Goal: Task Accomplishment & Management: Use online tool/utility

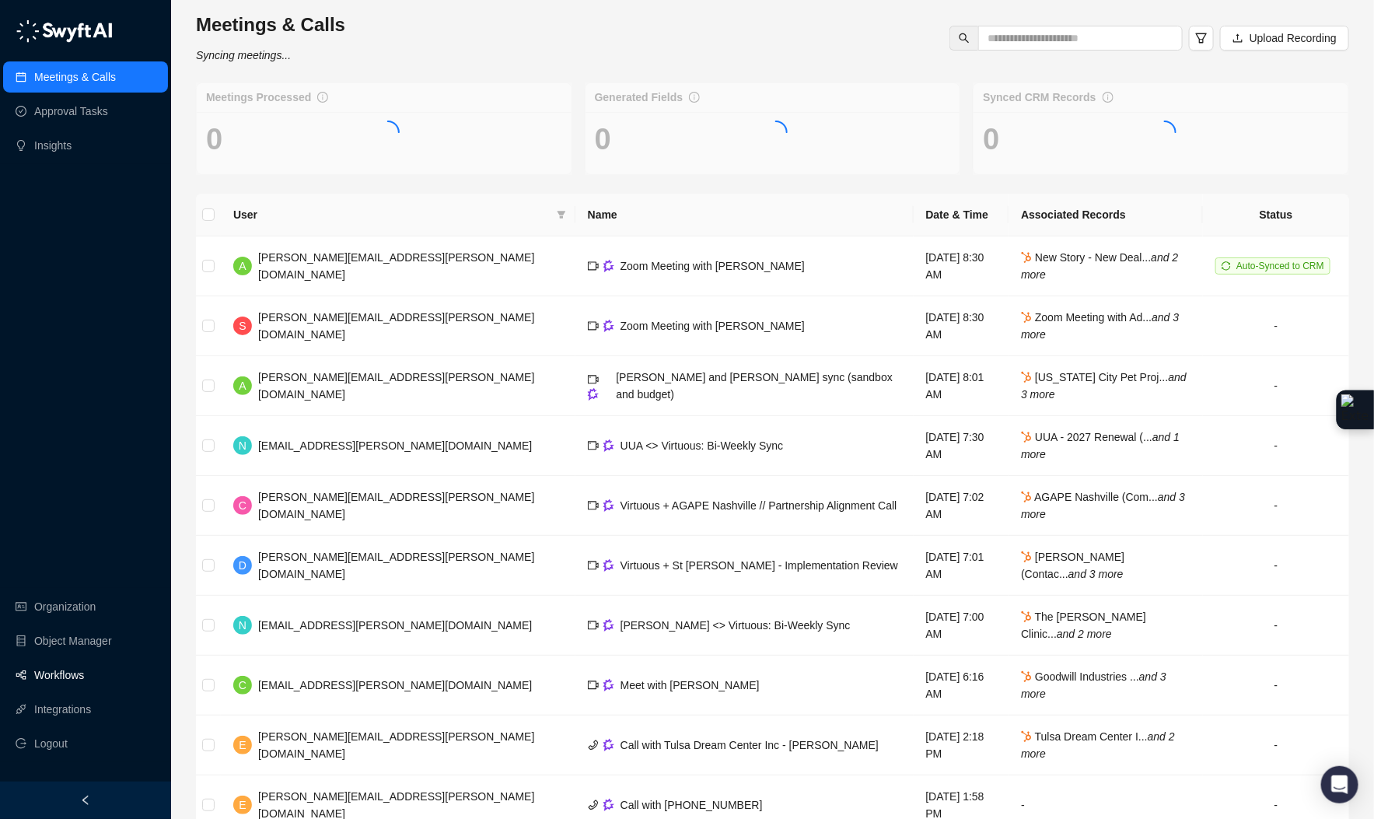
scroll to position [4, 0]
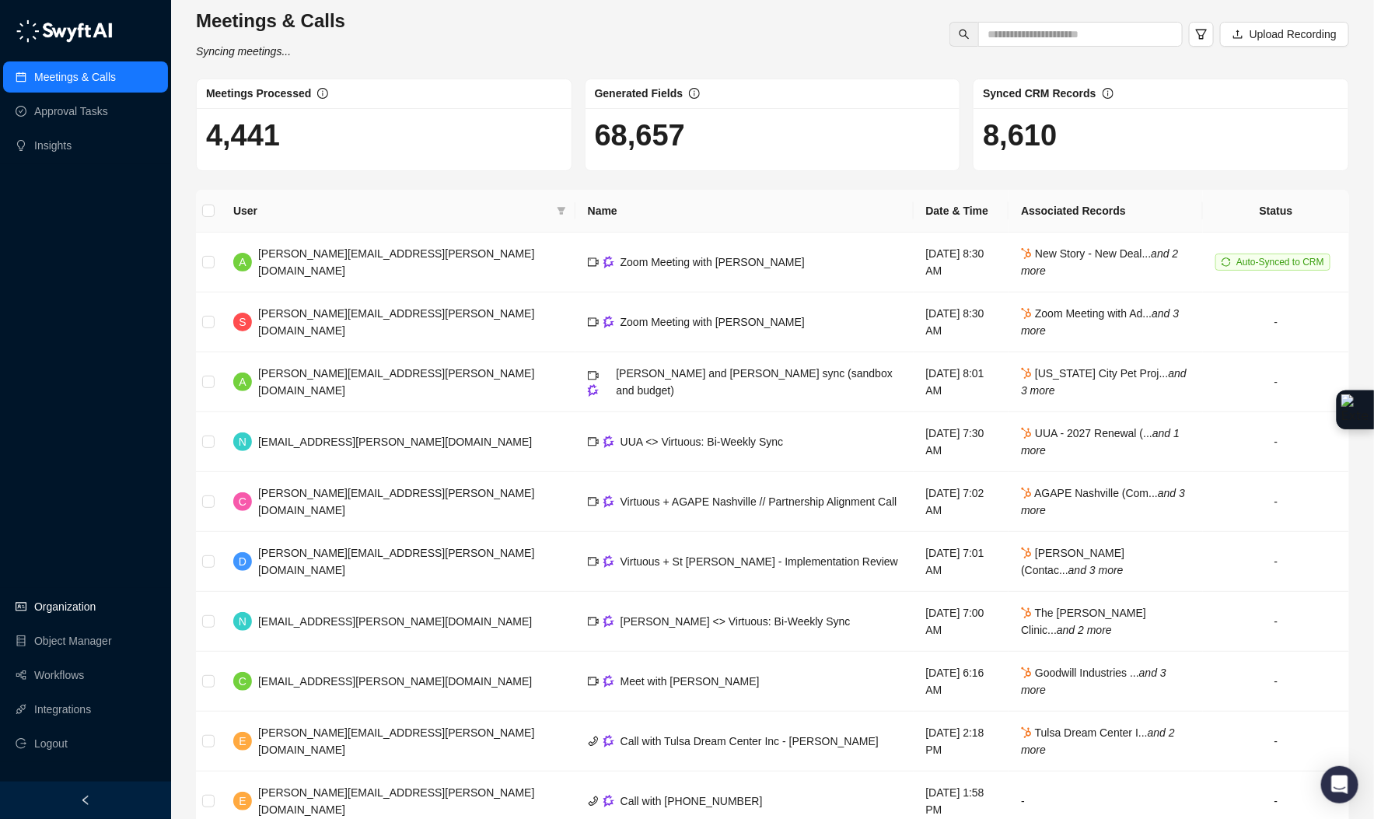
click at [68, 604] on link "Organization" at bounding box center [64, 606] width 61 height 31
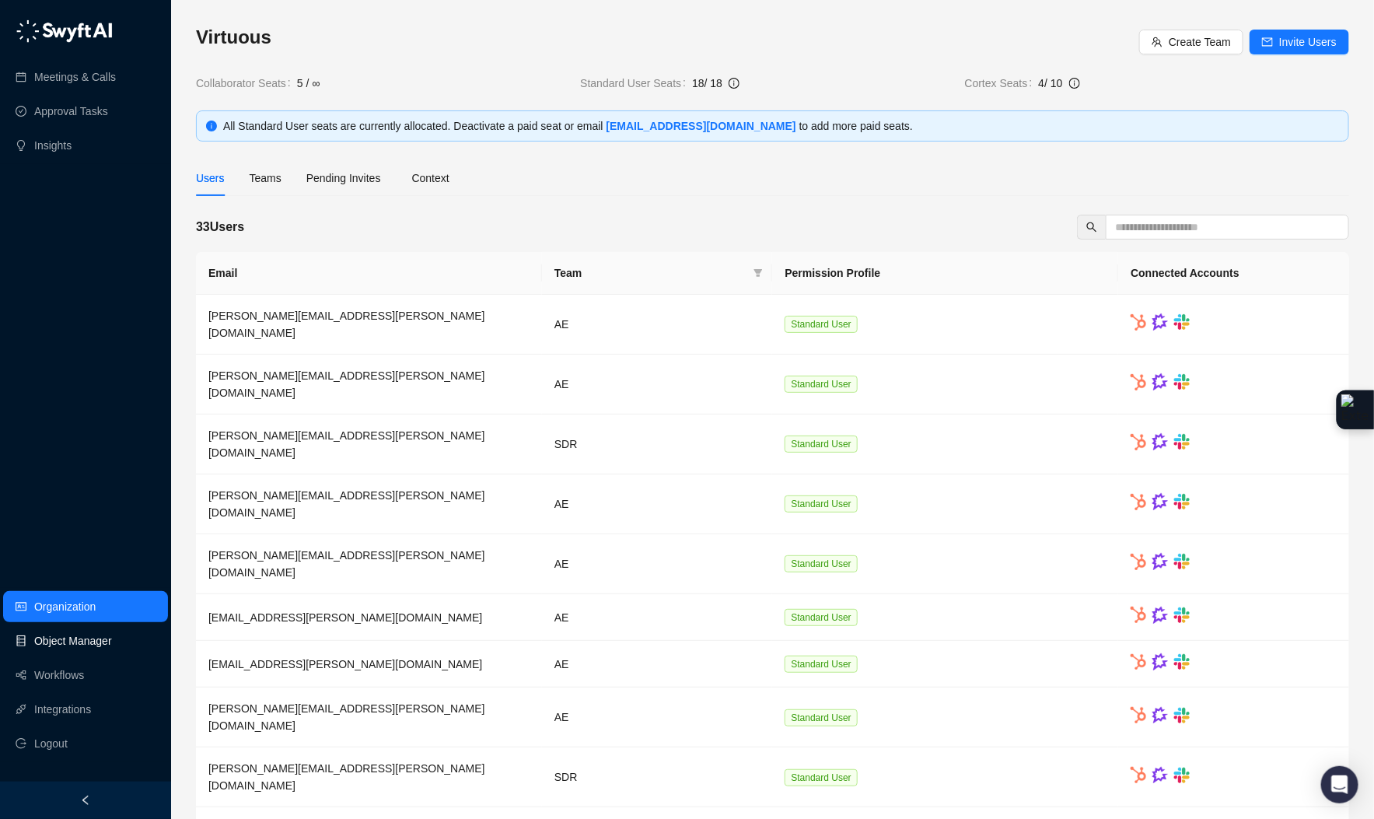
click at [92, 646] on link "Object Manager" at bounding box center [73, 640] width 78 height 31
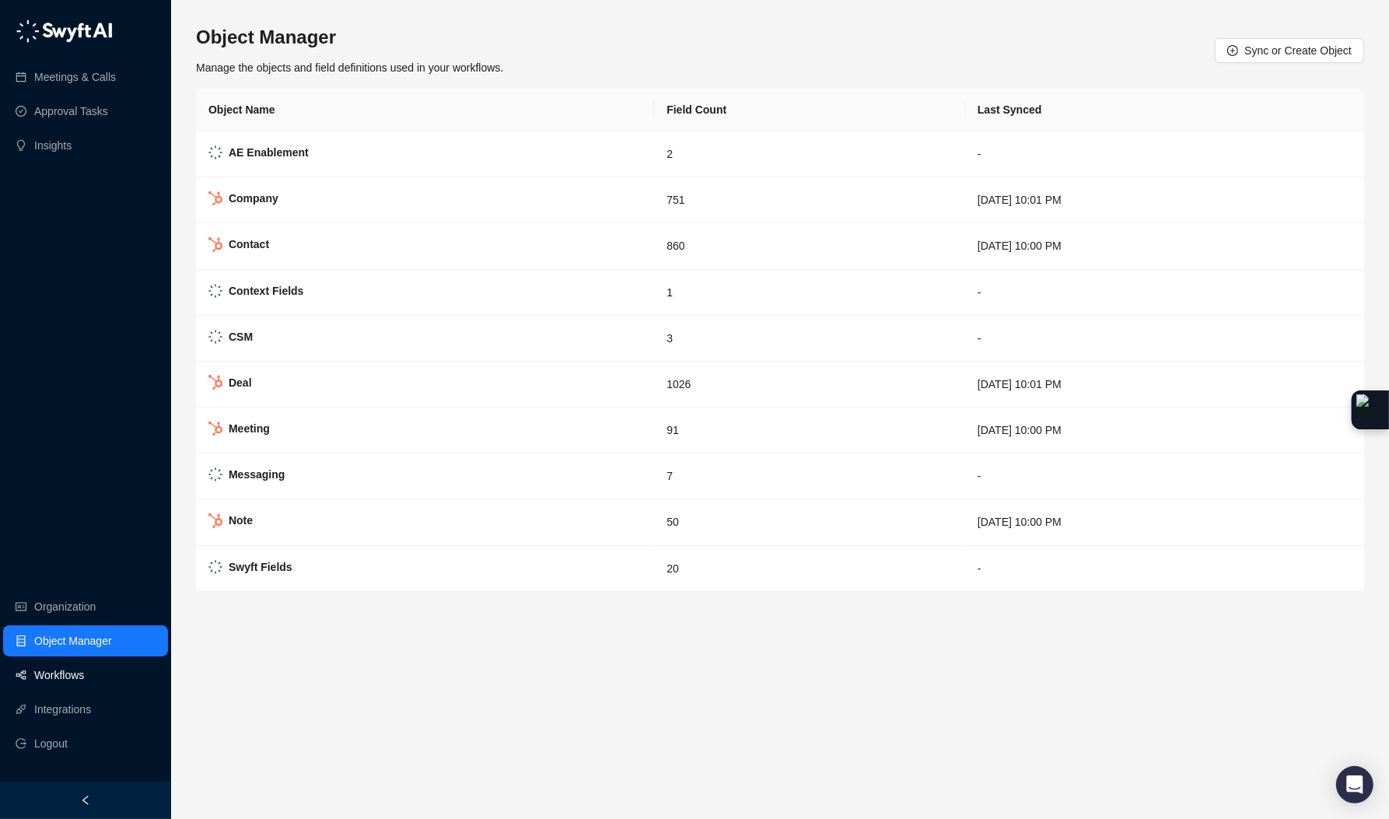
click at [81, 670] on link "Workflows" at bounding box center [59, 674] width 50 height 31
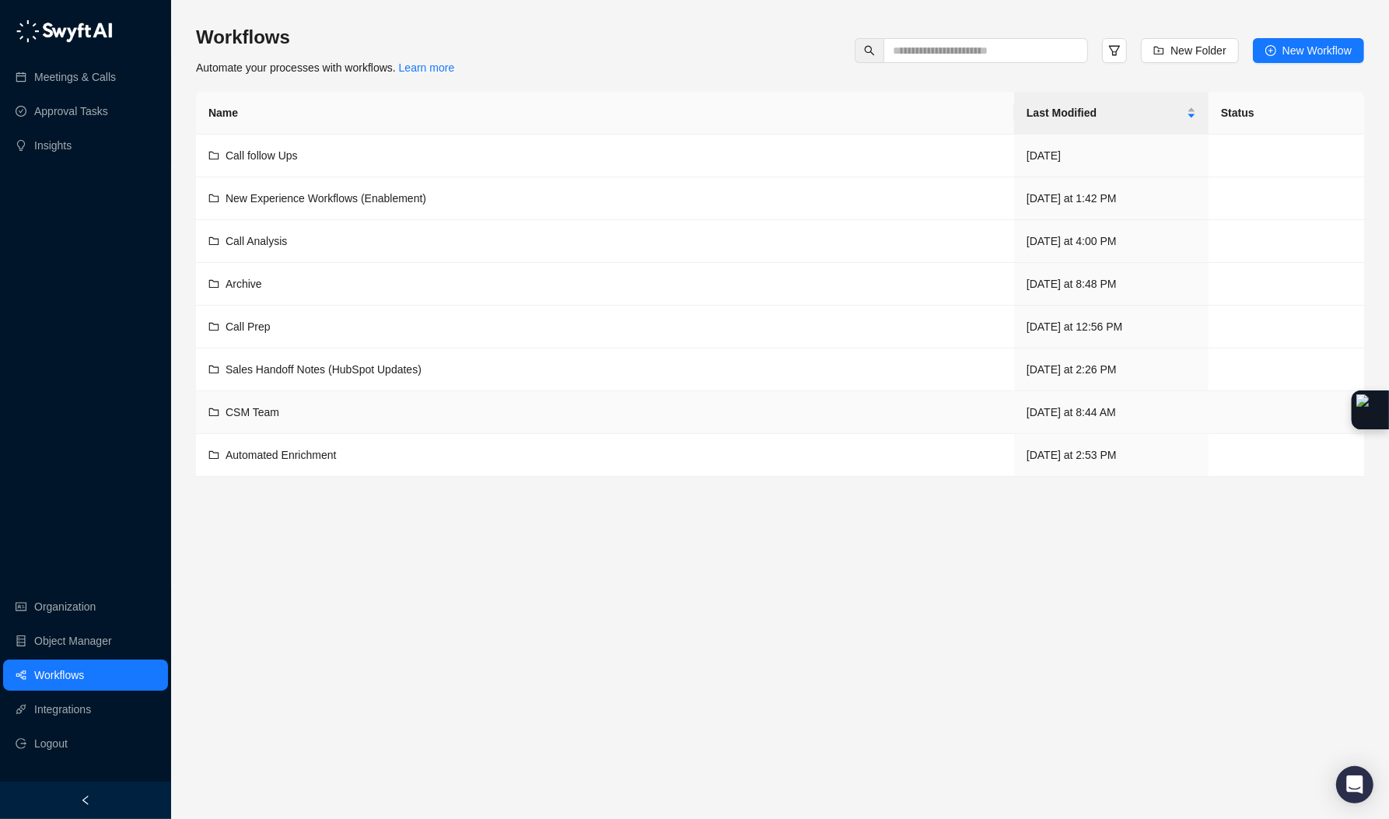
click at [284, 421] on div "CSM Team" at bounding box center [604, 412] width 793 height 17
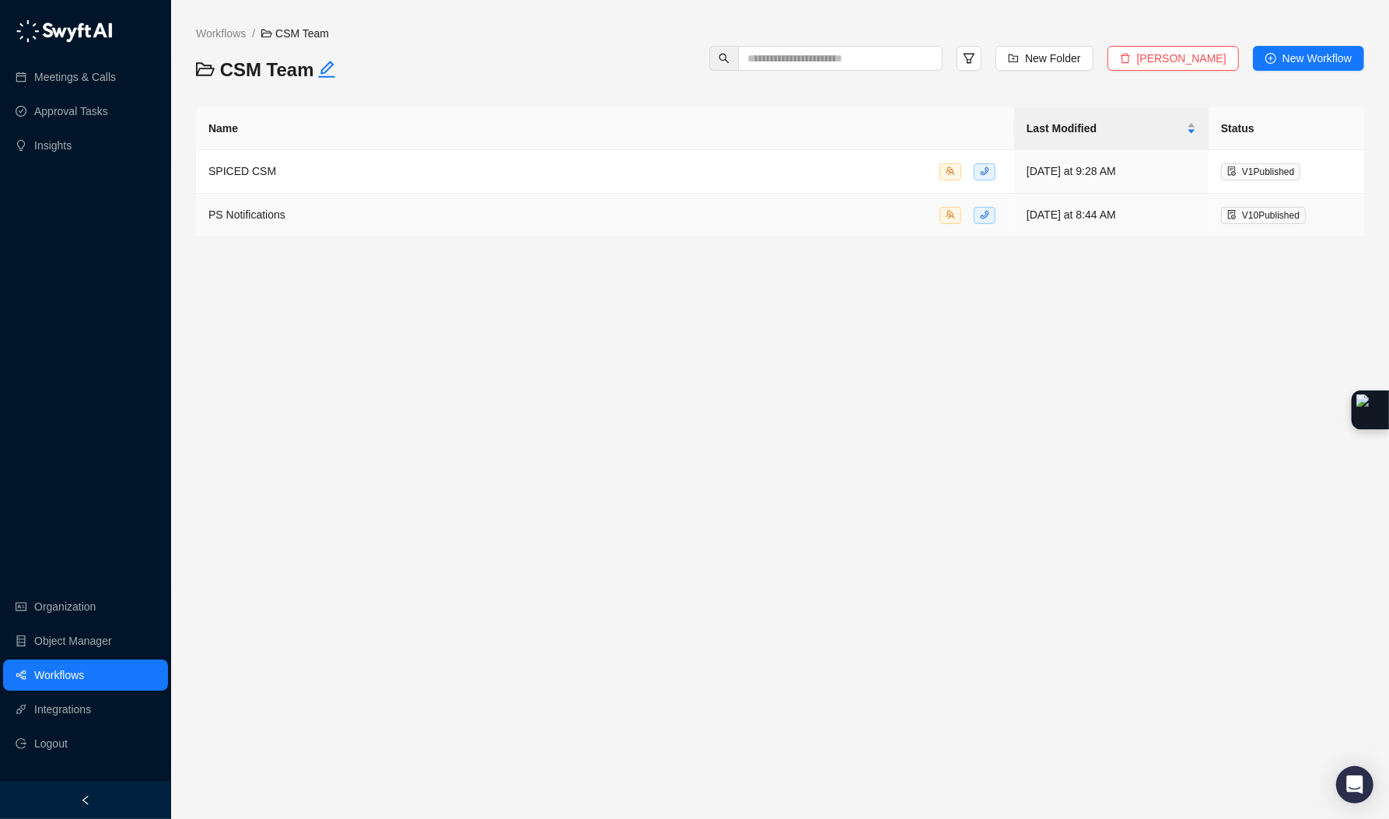
click at [292, 210] on div "PS Notifications" at bounding box center [604, 215] width 793 height 18
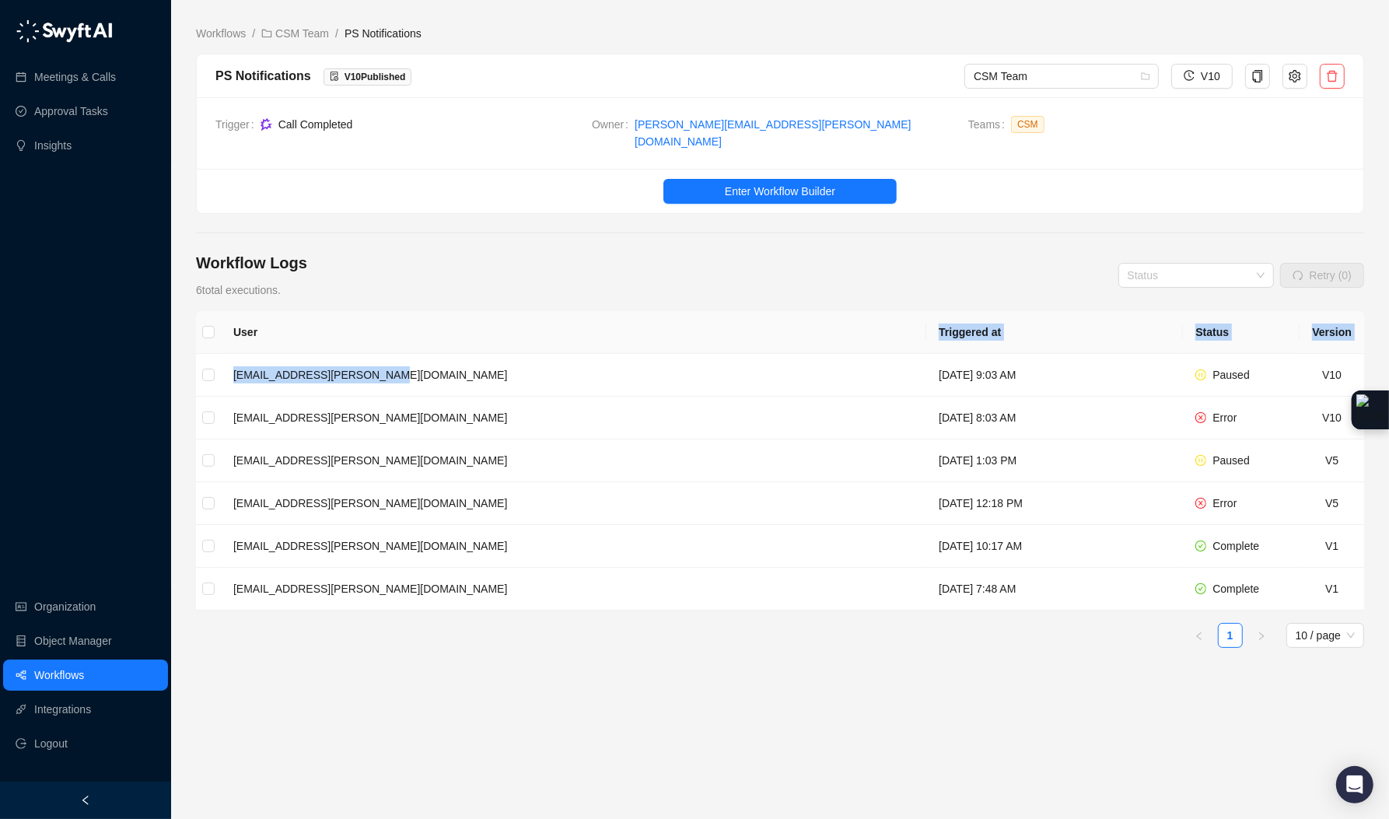
drag, startPoint x: 666, startPoint y: 361, endPoint x: 670, endPoint y: 320, distance: 41.5
click at [670, 320] on table "User Triggered at Status Version [EMAIL_ADDRESS][PERSON_NAME][DOMAIN_NAME] [DAT…" at bounding box center [780, 460] width 1168 height 299
click at [640, 407] on td "[EMAIL_ADDRESS][PERSON_NAME][DOMAIN_NAME]" at bounding box center [573, 418] width 705 height 43
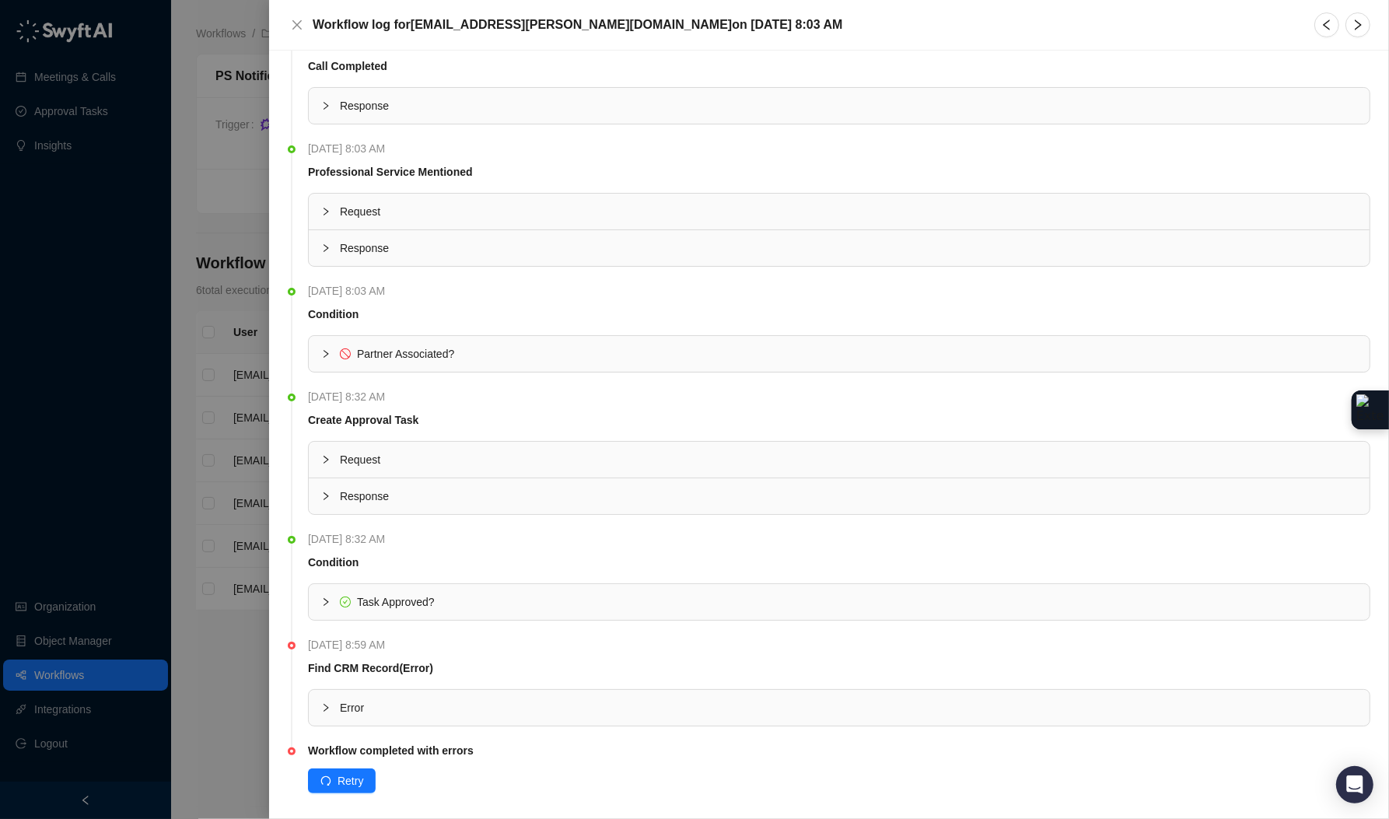
scroll to position [45, 0]
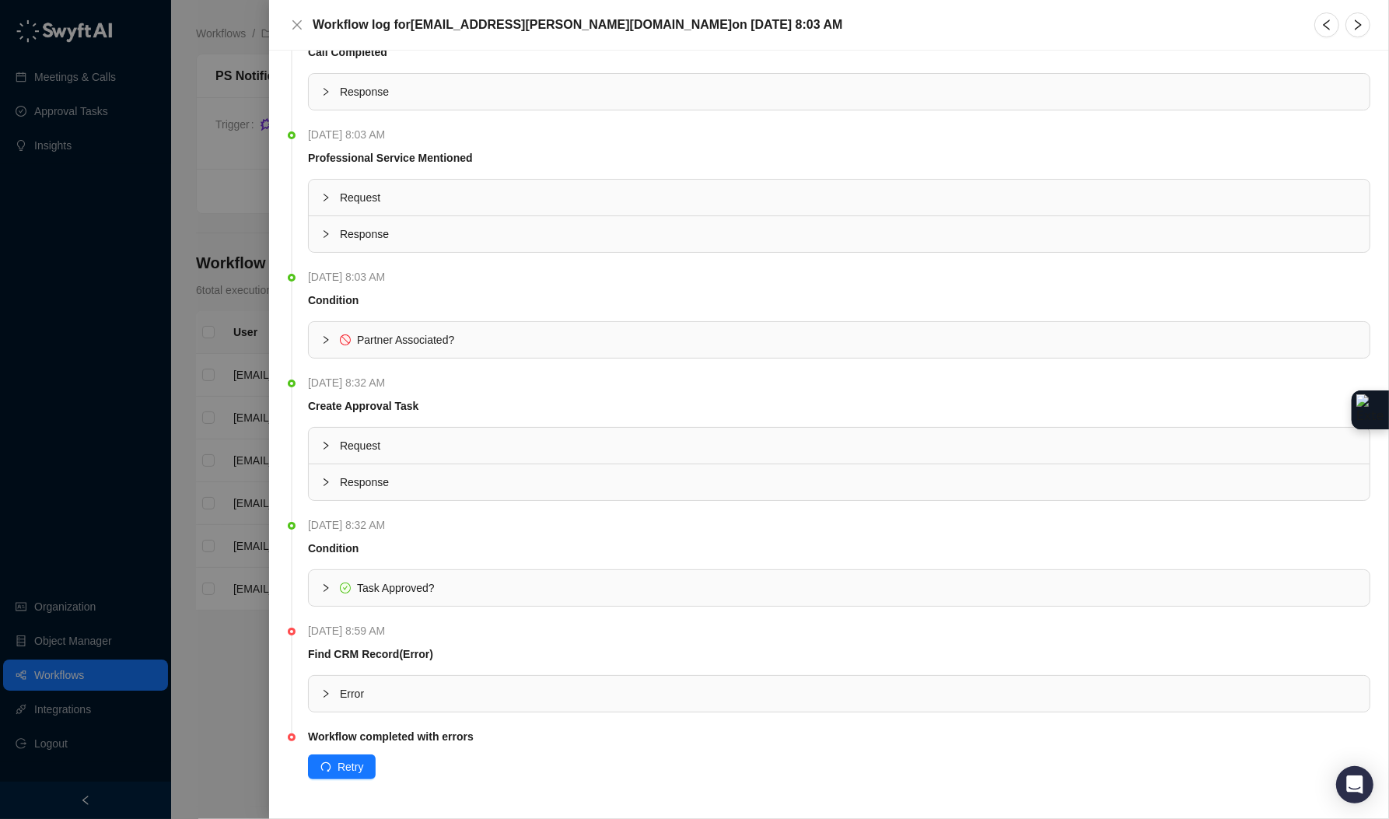
click at [321, 696] on icon "collapsed" at bounding box center [325, 693] width 9 height 9
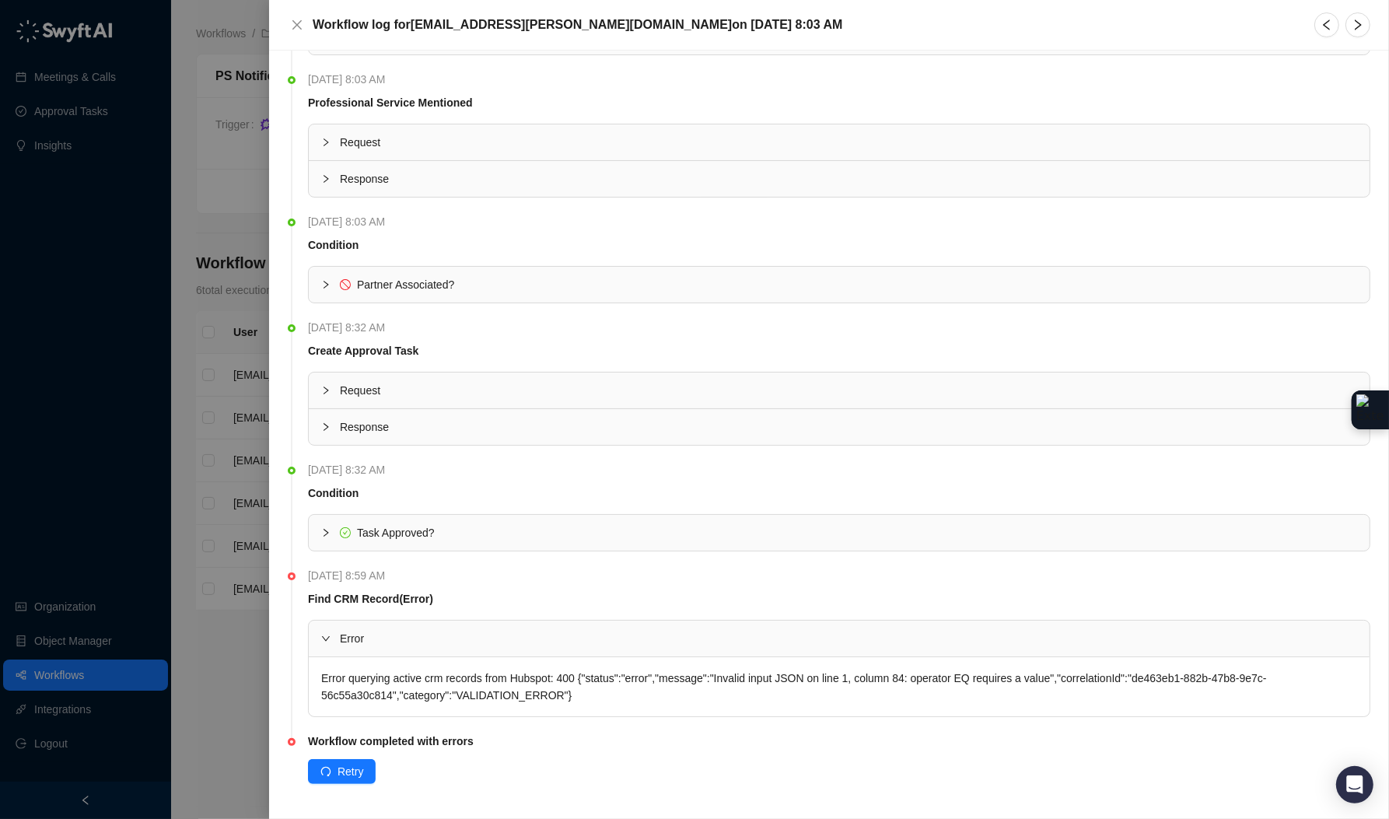
scroll to position [105, 0]
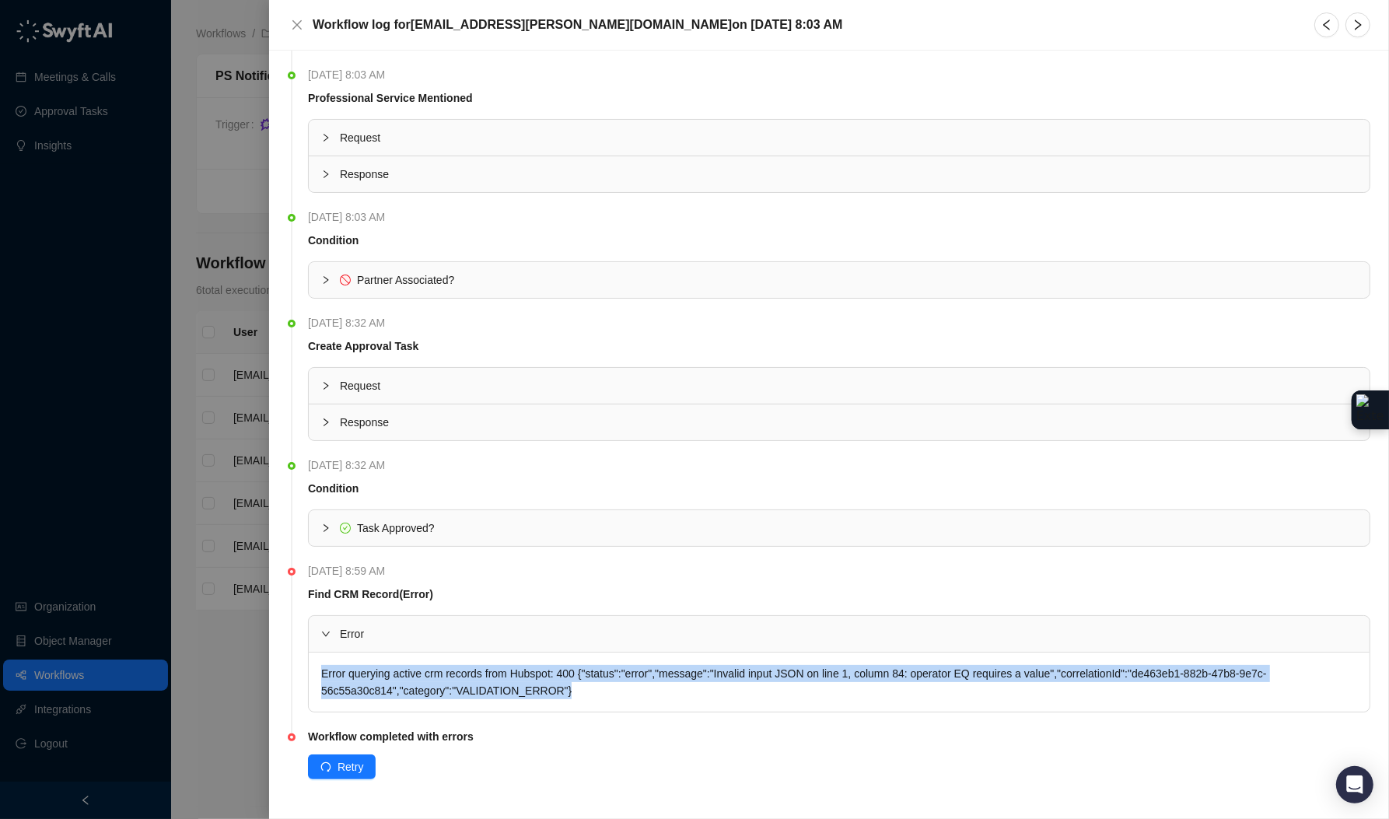
drag, startPoint x: 595, startPoint y: 697, endPoint x: 318, endPoint y: 674, distance: 277.8
click at [318, 674] on div "Error querying active crm records from Hubspot: 400 {"status":"error","message"…" at bounding box center [839, 681] width 1061 height 59
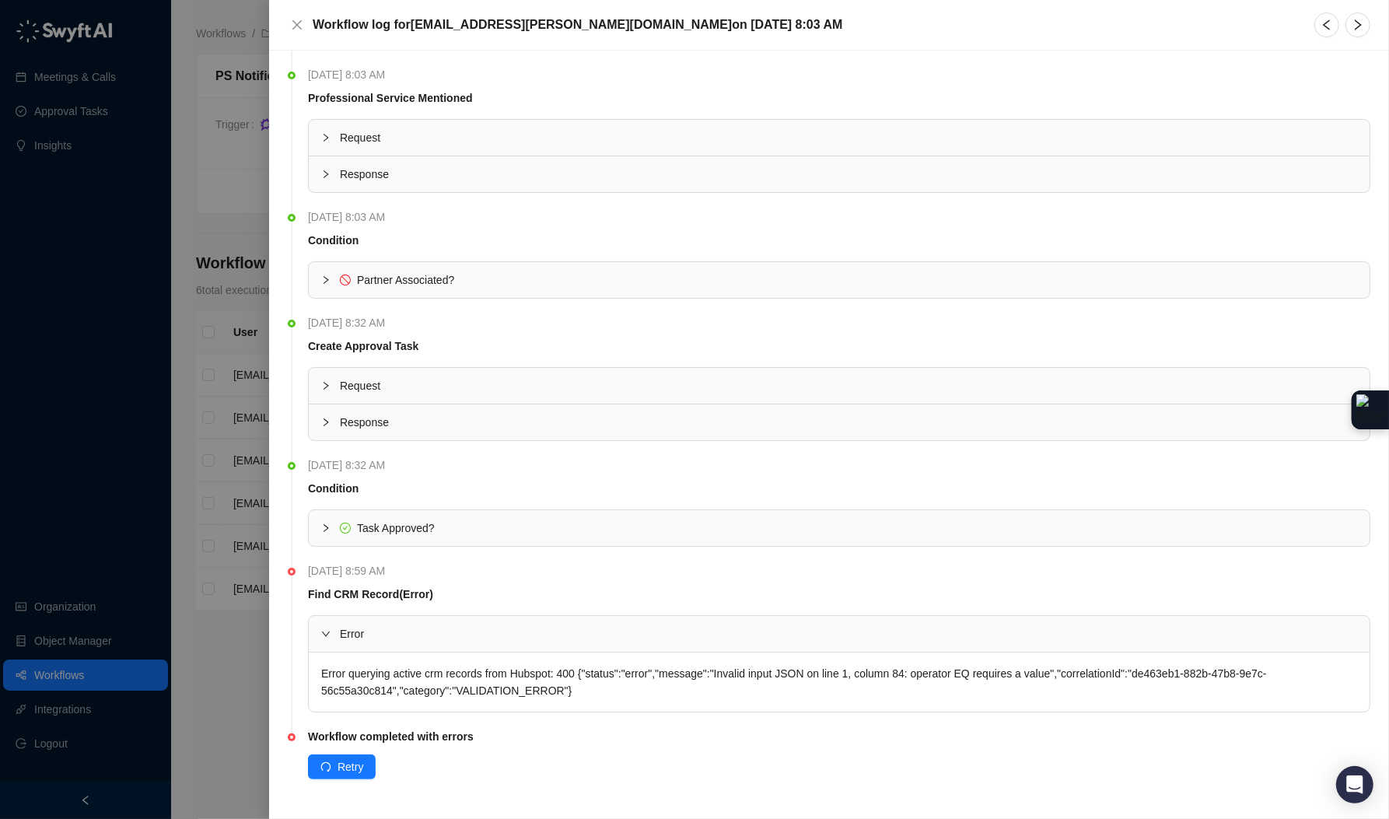
click at [222, 692] on div at bounding box center [694, 409] width 1389 height 819
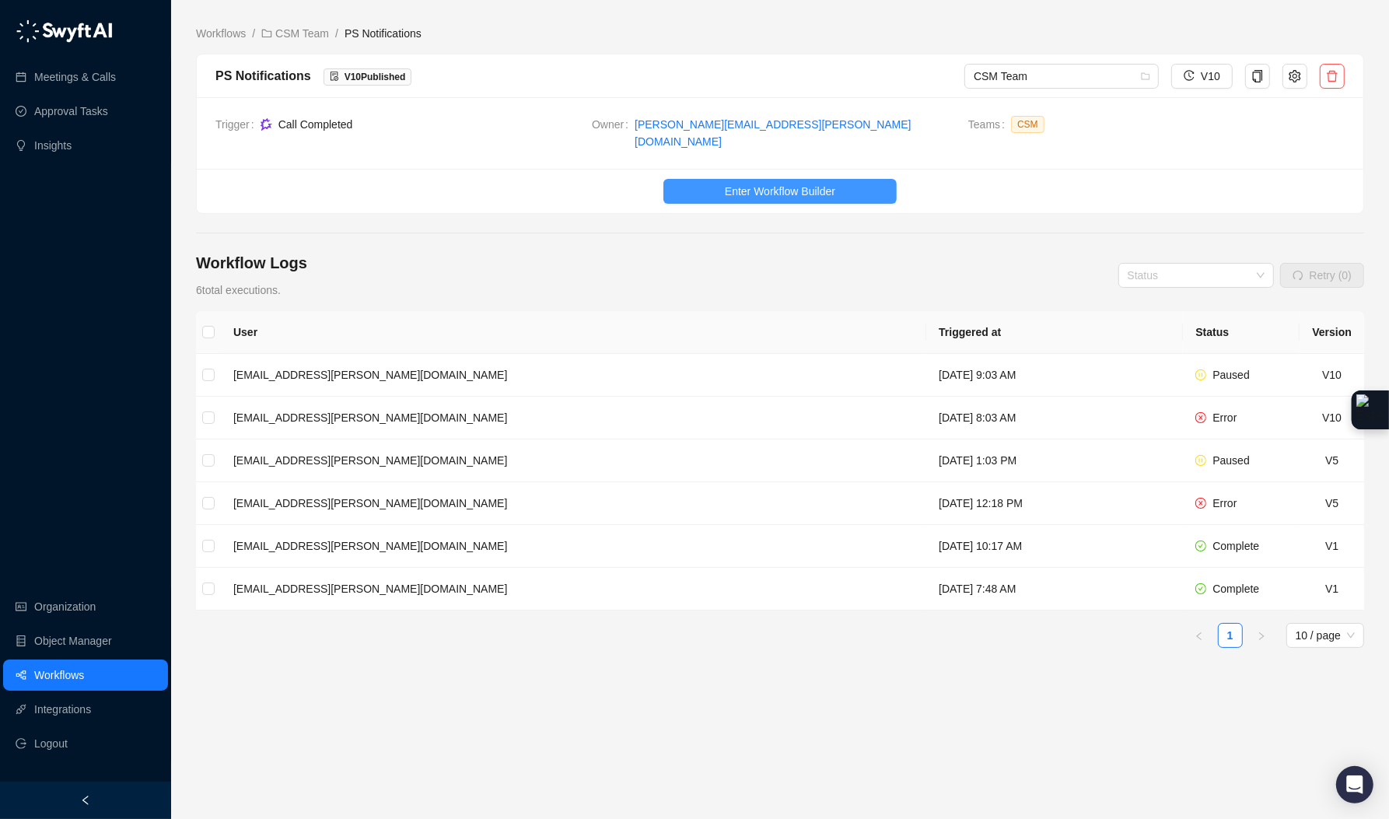
click at [808, 183] on span "Enter Workflow Builder" at bounding box center [780, 191] width 110 height 17
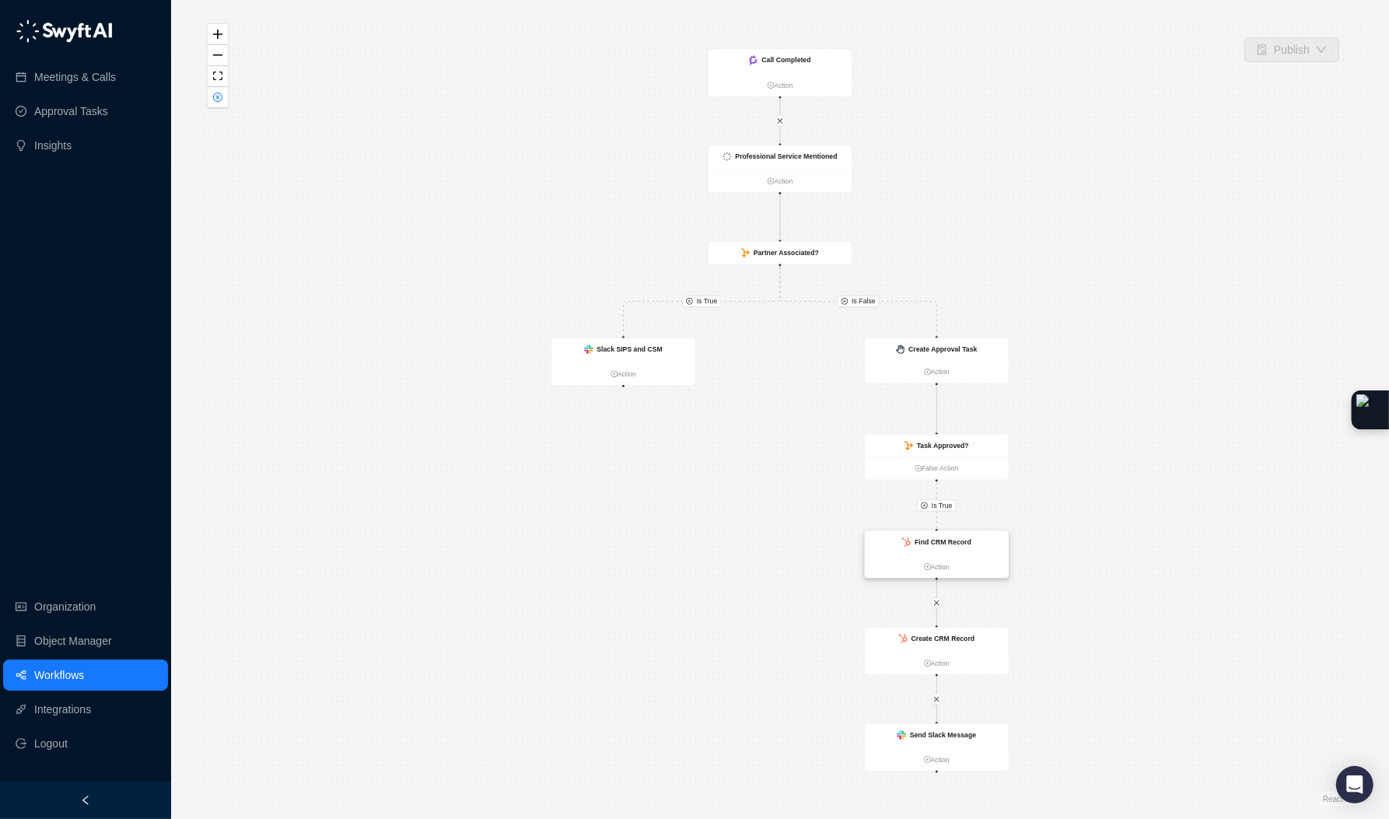
click at [977, 548] on div "Find CRM Record" at bounding box center [937, 543] width 144 height 24
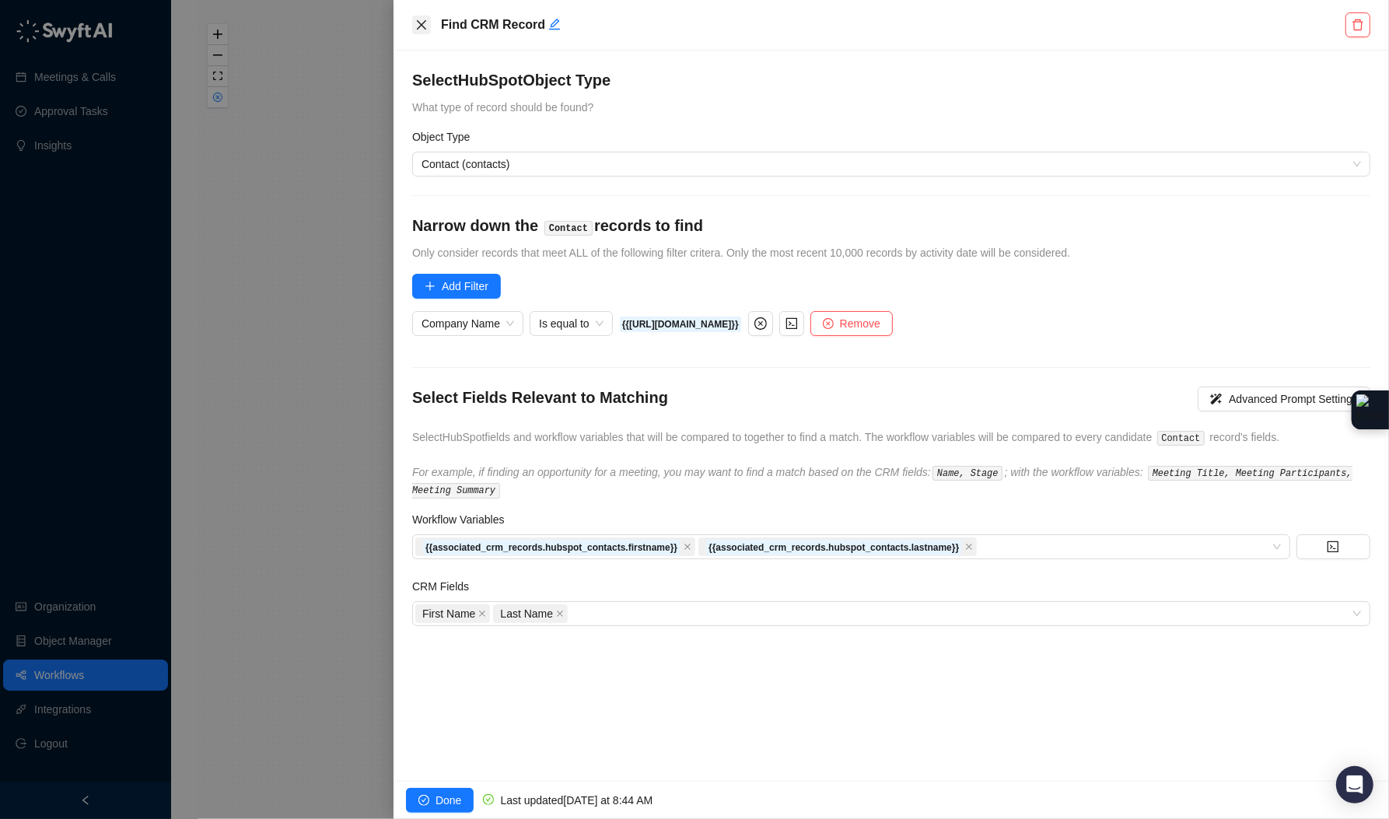
click at [421, 23] on icon "close" at bounding box center [421, 25] width 12 height 12
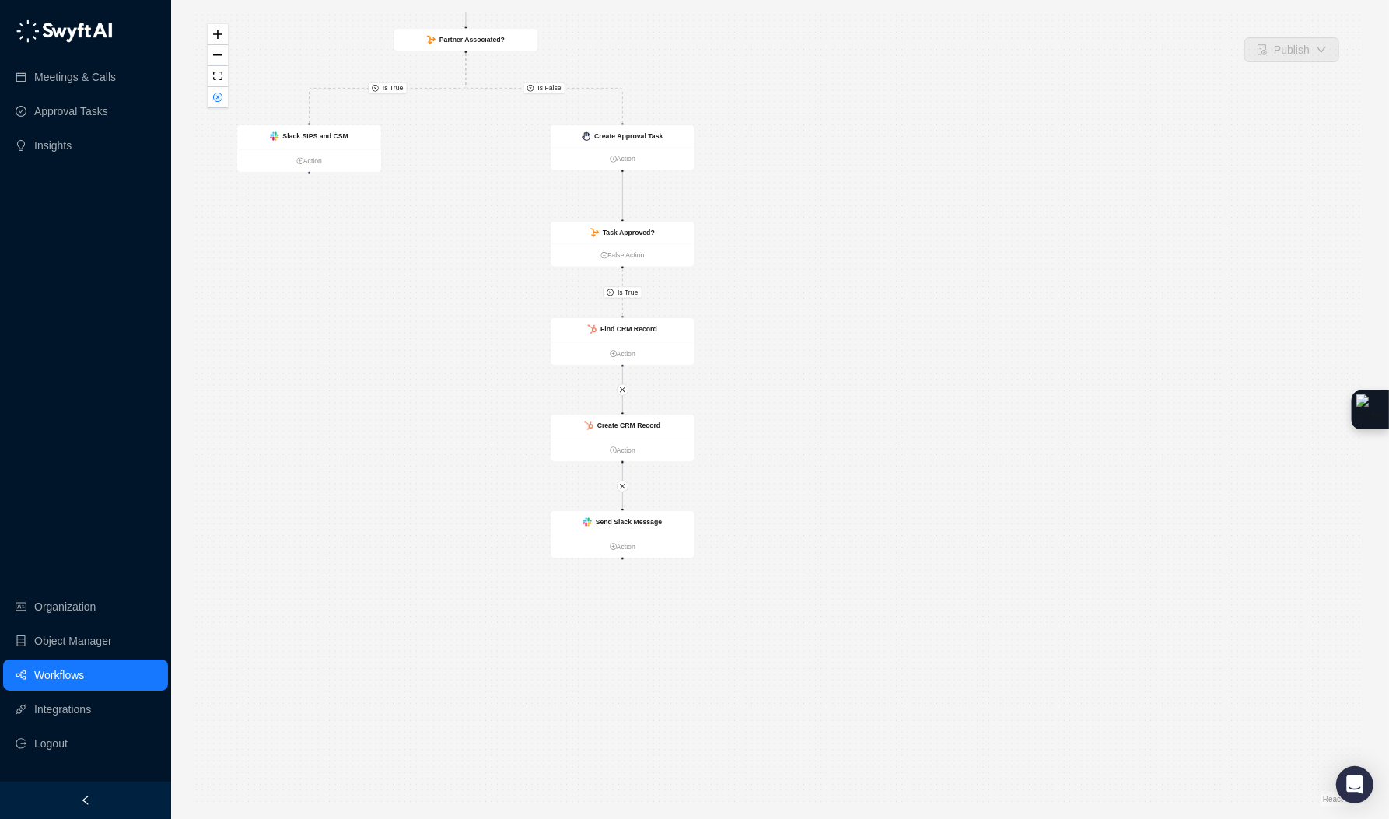
drag, startPoint x: 1083, startPoint y: 528, endPoint x: 712, endPoint y: 266, distance: 454.2
click at [768, 313] on div "Is True Is True Is False Call Completed Action Slack SIPS and CSM Action Create…" at bounding box center [780, 409] width 1168 height 794
click at [674, 439] on ul "Action" at bounding box center [622, 448] width 144 height 23
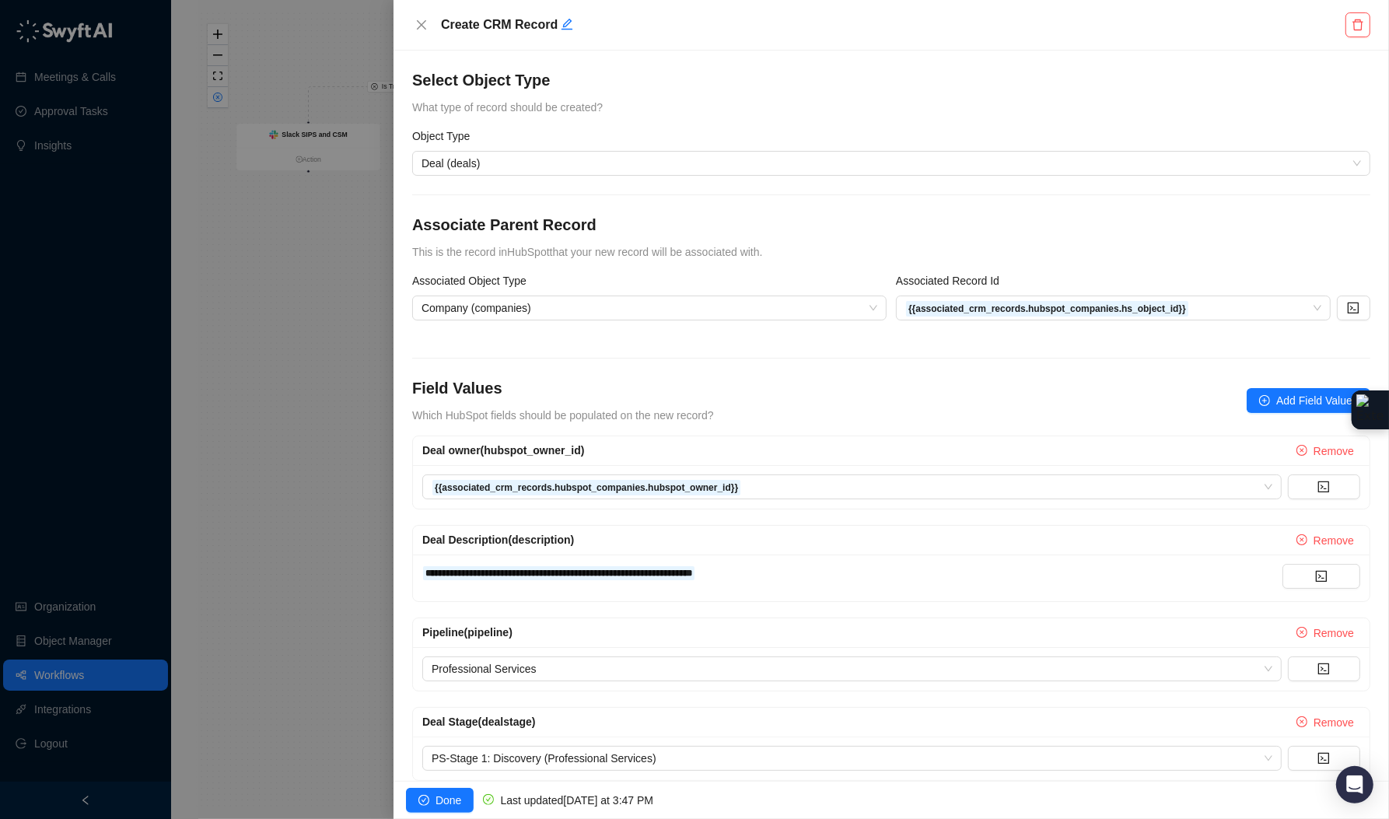
click at [340, 381] on div at bounding box center [694, 409] width 1389 height 819
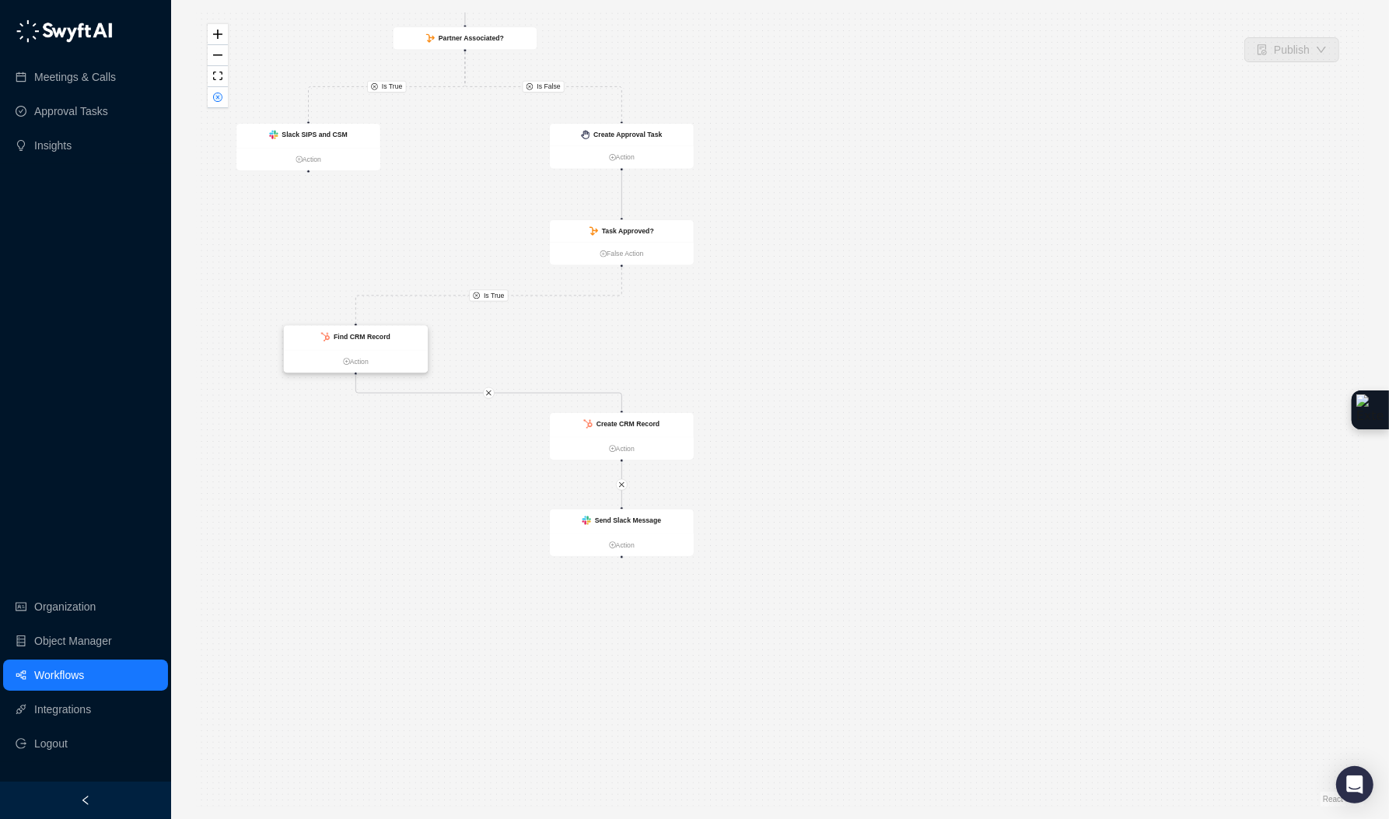
drag, startPoint x: 683, startPoint y: 343, endPoint x: 409, endPoint y: 353, distance: 273.9
click at [409, 353] on ul "Action" at bounding box center [356, 361] width 144 height 23
click at [494, 296] on span "Is True" at bounding box center [490, 296] width 21 height 11
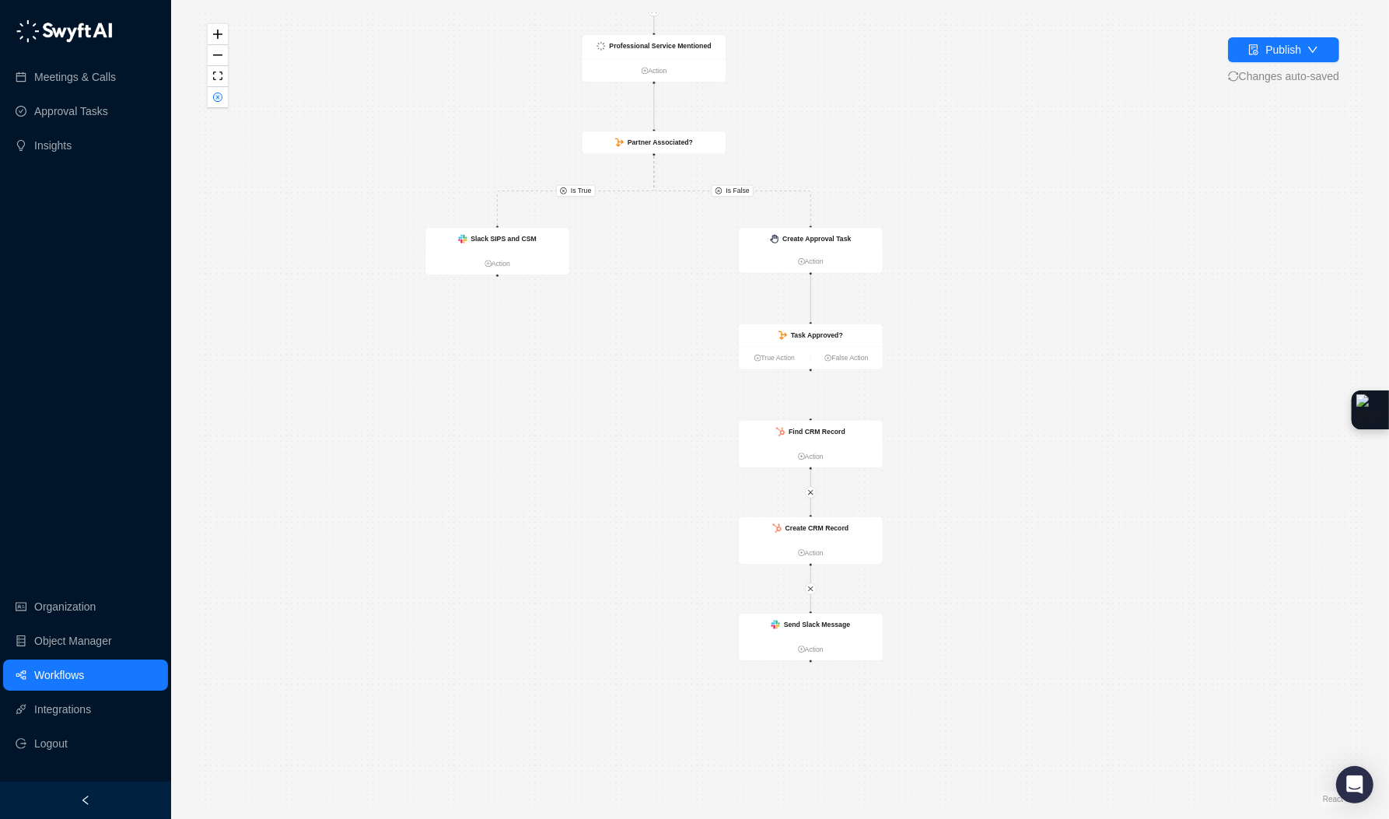
drag, startPoint x: 1131, startPoint y: 382, endPoint x: 999, endPoint y: 268, distance: 173.7
click at [1000, 268] on div "Is True Is False Call Completed Action Slack SIPS and CSM Action Create CRM Rec…" at bounding box center [780, 409] width 1168 height 794
click at [806, 494] on button "button" at bounding box center [806, 490] width 12 height 12
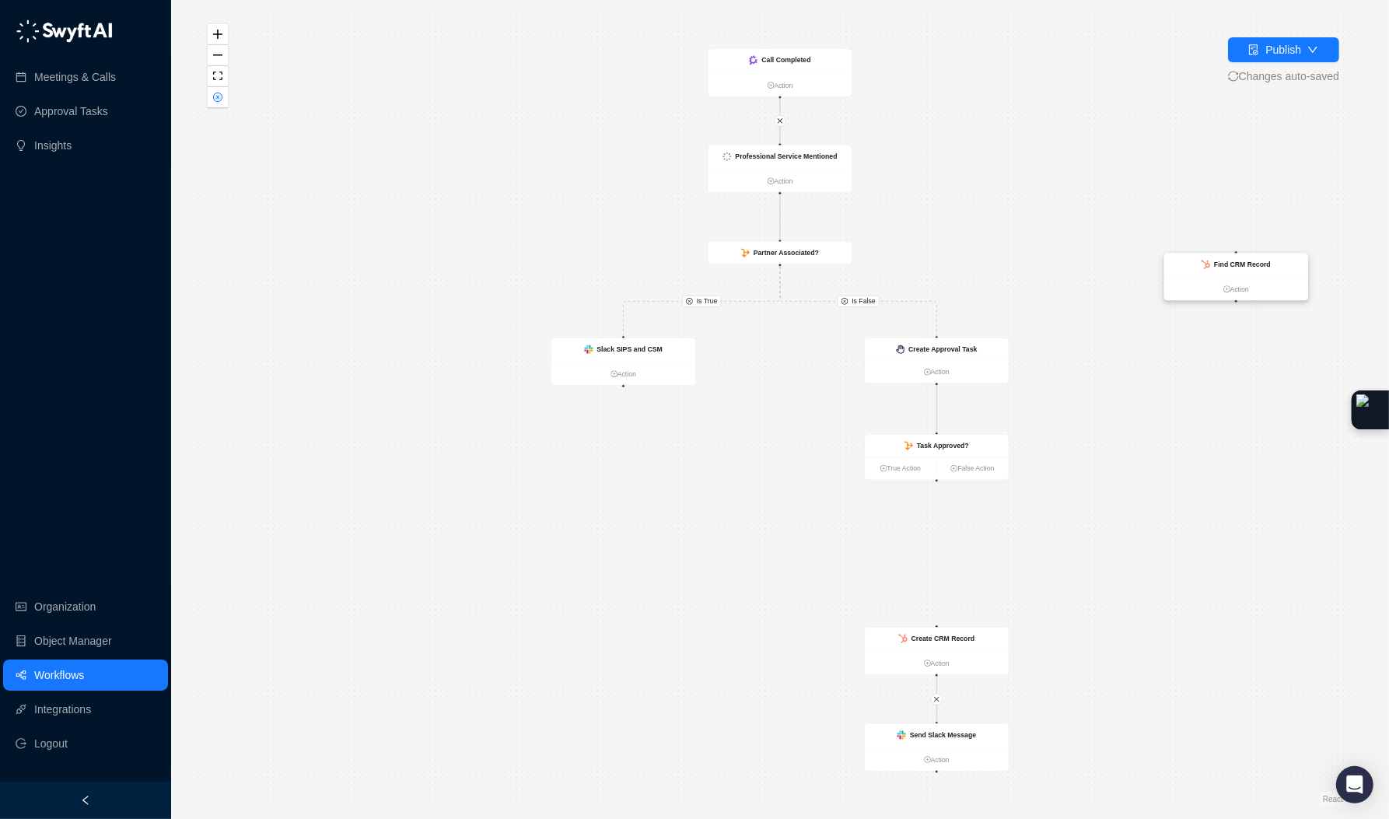
drag, startPoint x: 982, startPoint y: 544, endPoint x: 1282, endPoint y: 266, distance: 408.8
click at [1282, 266] on div "Find CRM Record" at bounding box center [1236, 266] width 144 height 24
drag, startPoint x: 936, startPoint y: 481, endPoint x: 940, endPoint y: 632, distance: 151.7
click at [940, 540] on div "Call Completed Action Slack SIPS and CSM Action Create CRM Record Action Create…" at bounding box center [913, 294] width 724 height 492
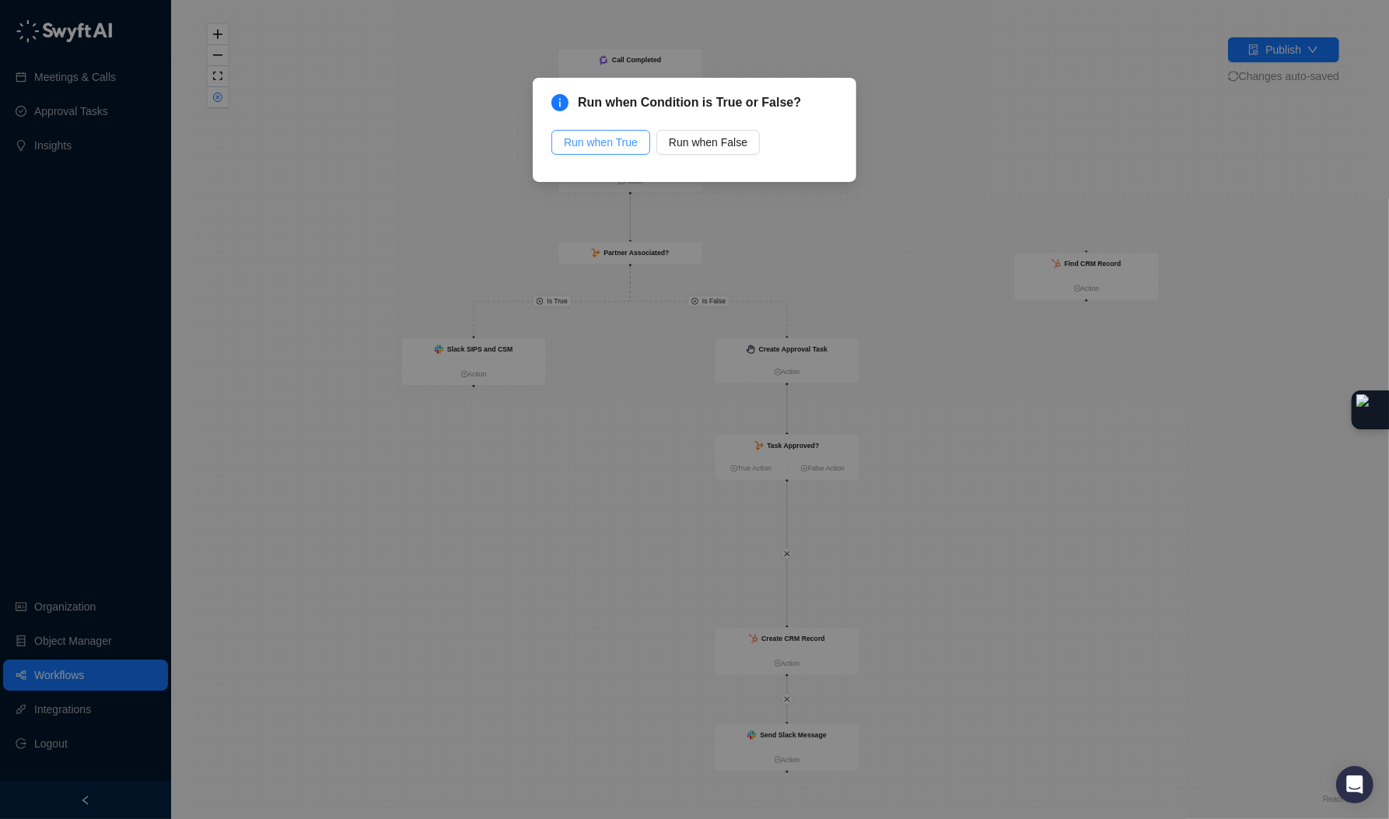
click at [626, 149] on span "Run when True" at bounding box center [601, 142] width 74 height 17
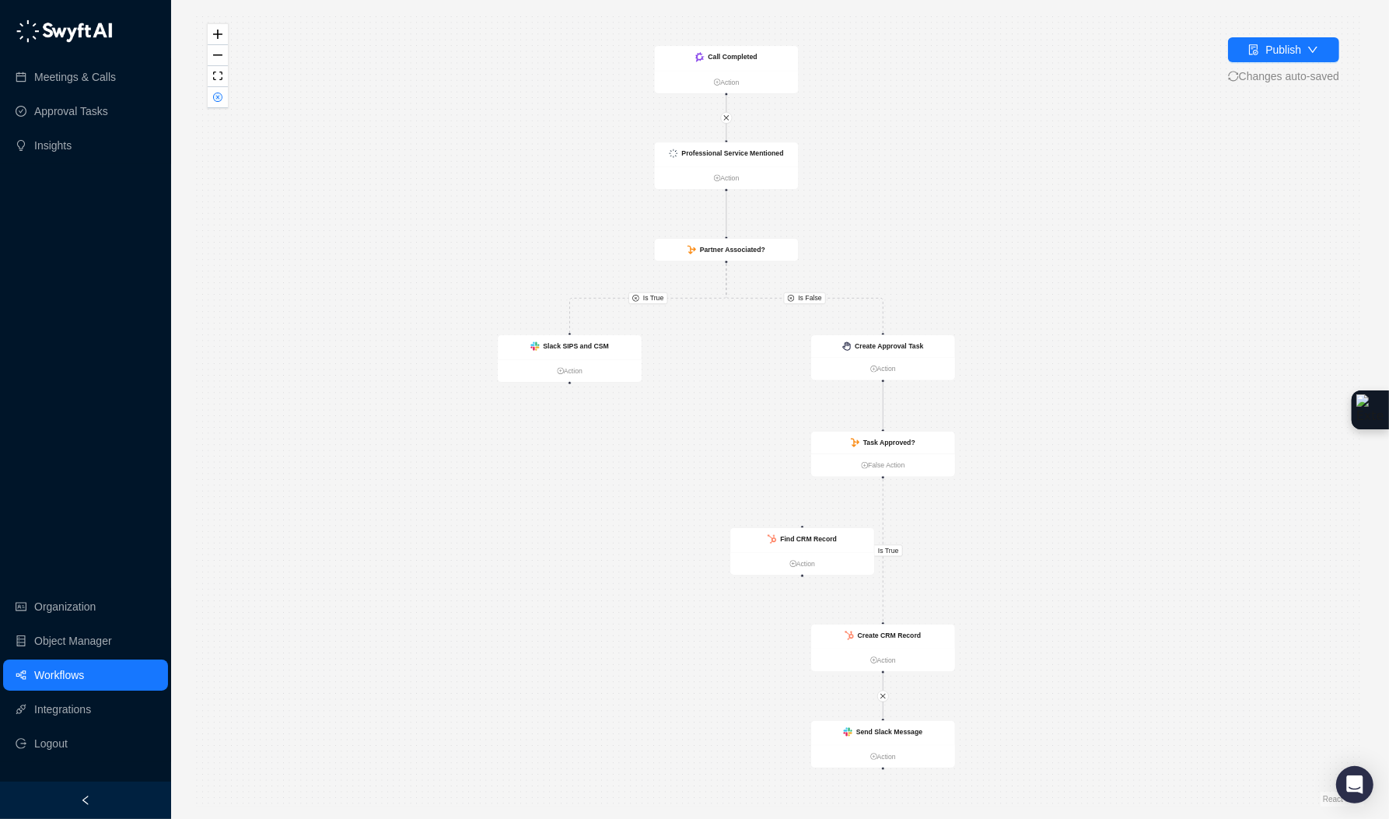
drag, startPoint x: 620, startPoint y: 552, endPoint x: 582, endPoint y: 549, distance: 38.2
click at [581, 549] on div "Is True Is False Is True Call Completed Action Slack SIPS and CSM Action Create…" at bounding box center [780, 409] width 1168 height 794
click at [921, 633] on div "Create CRM Record" at bounding box center [883, 636] width 144 height 24
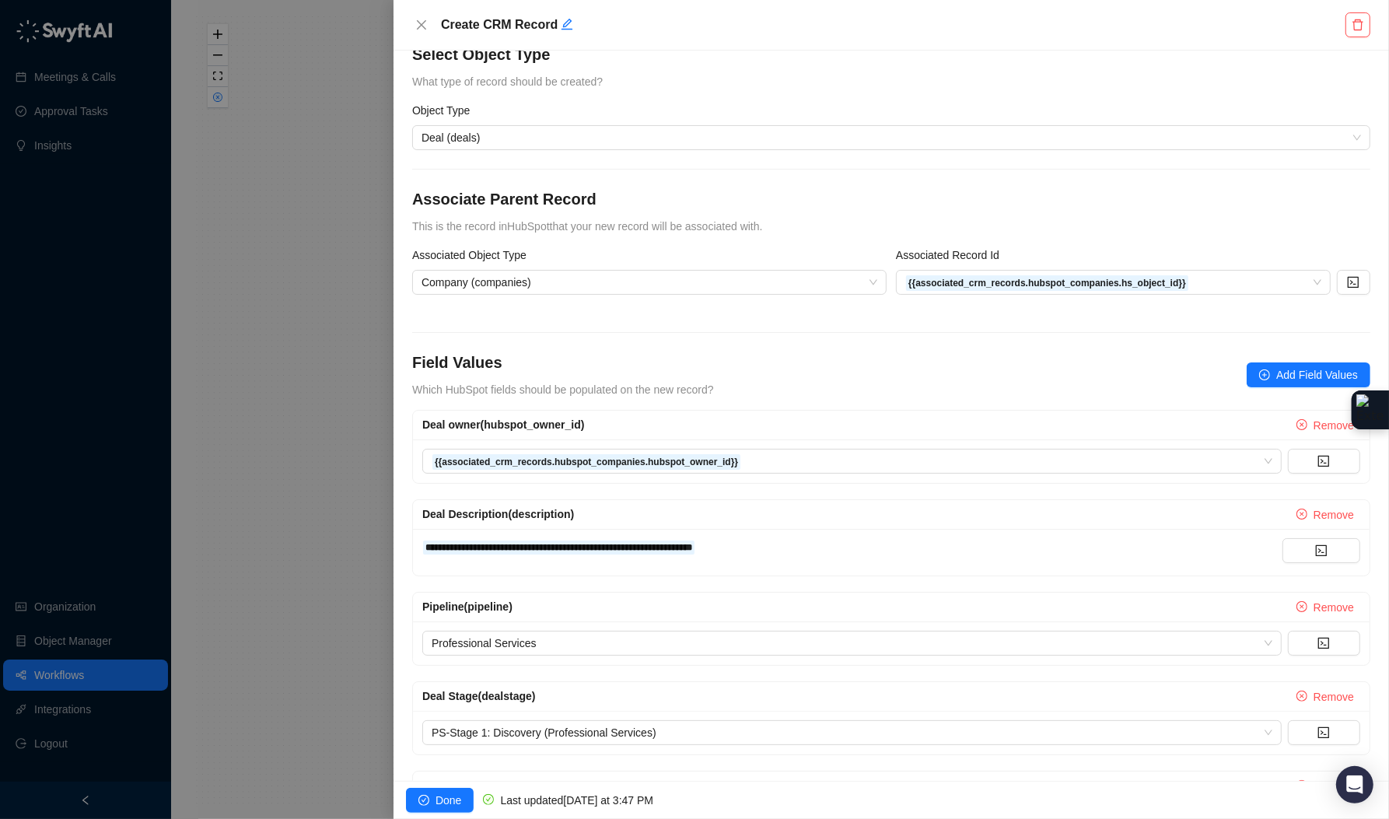
scroll to position [27, 0]
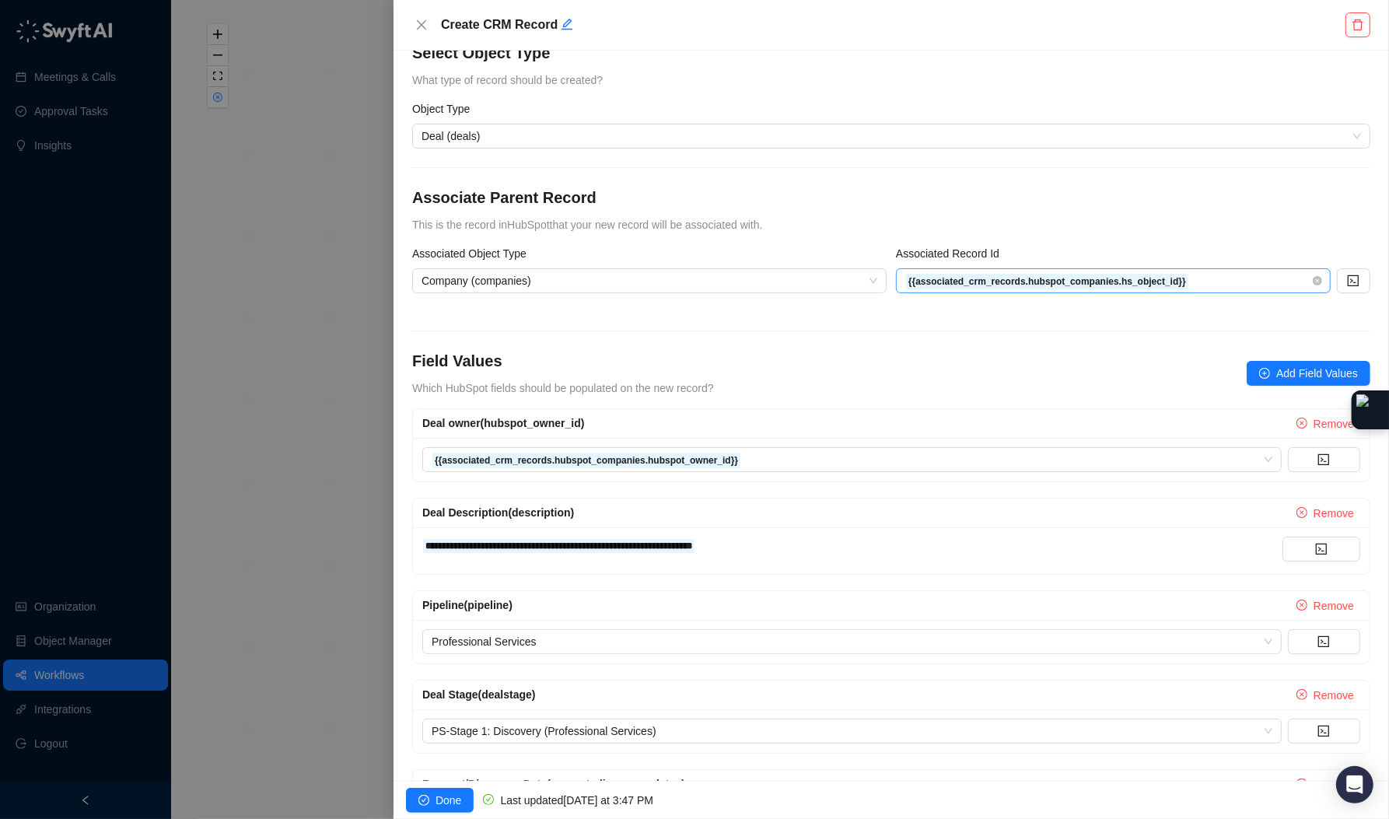
click at [1221, 277] on span "{{associated_crm_records.hubspot_companies.hs_object_id}}" at bounding box center [1113, 280] width 416 height 23
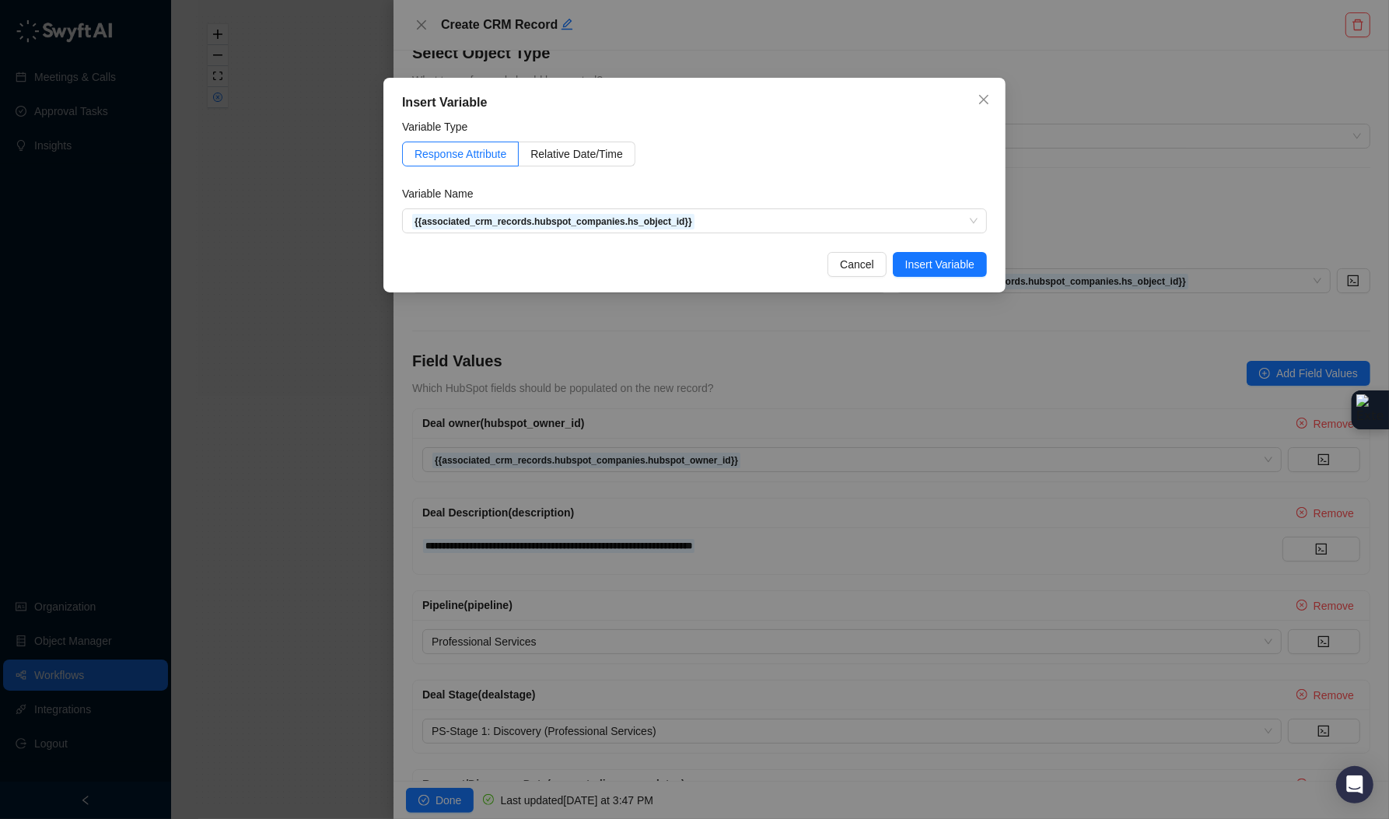
click at [1091, 171] on div "Insert Variable Variable Type Response Attribute Relative Date/Time Variable Na…" at bounding box center [694, 409] width 1389 height 819
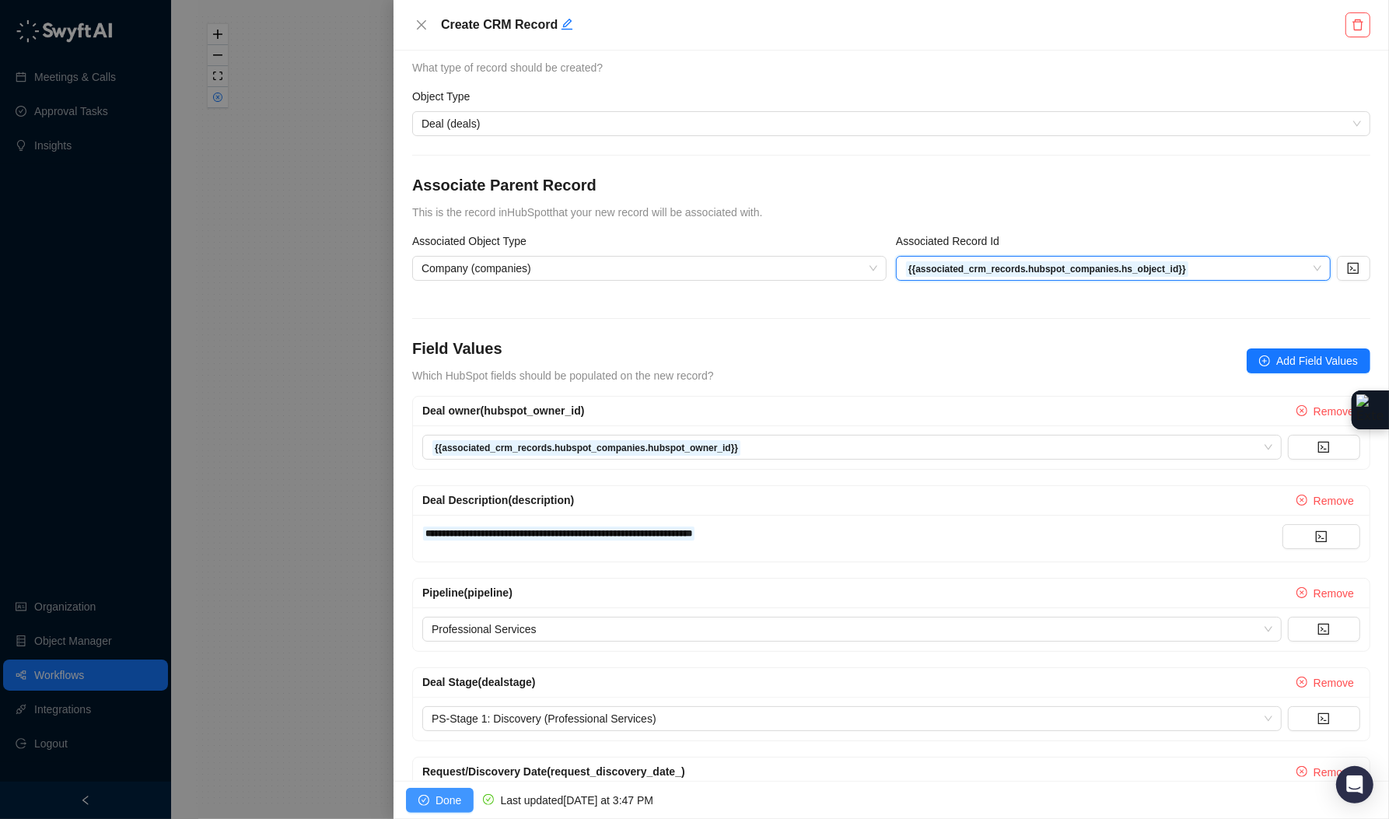
scroll to position [20, 0]
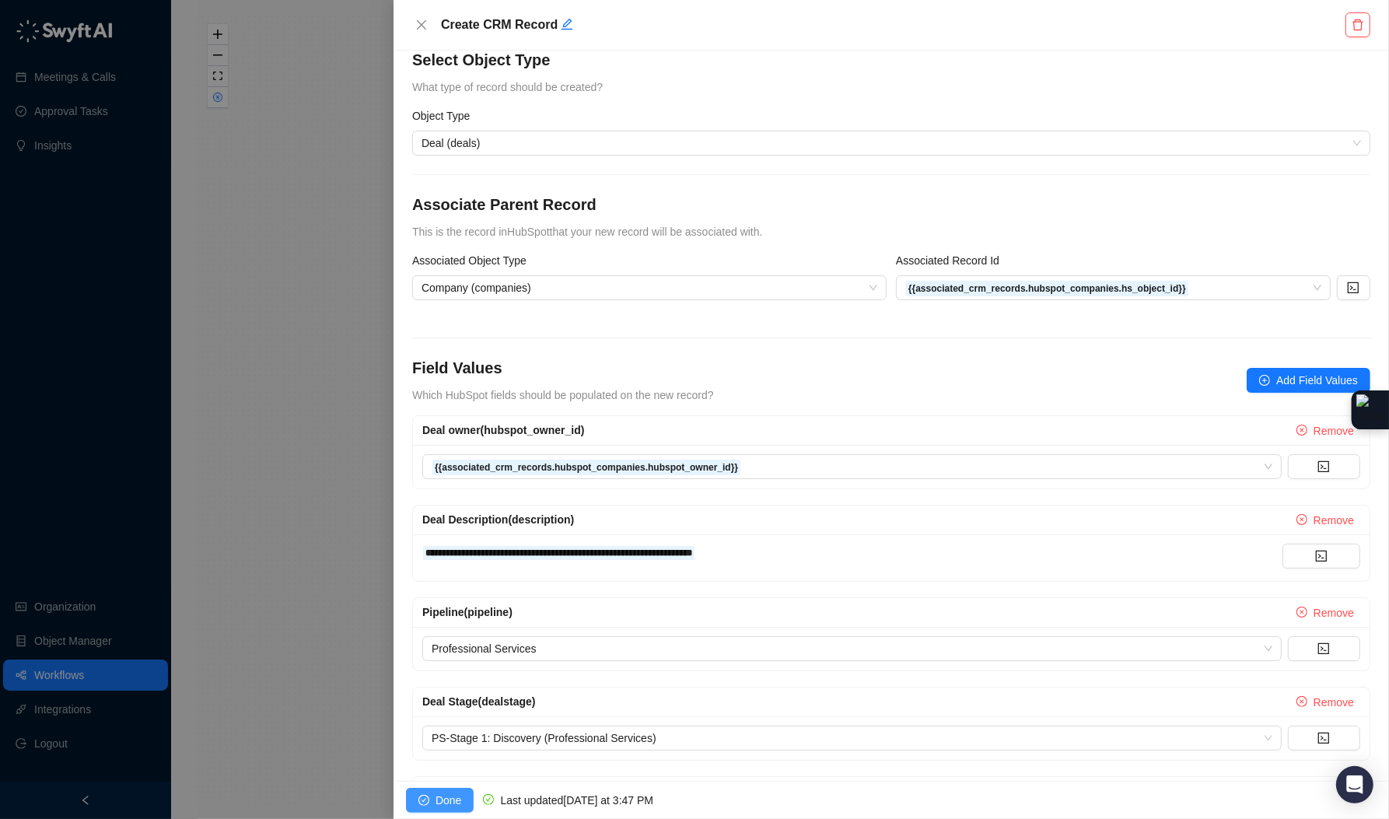
click at [429, 796] on button "Done" at bounding box center [440, 800] width 68 height 25
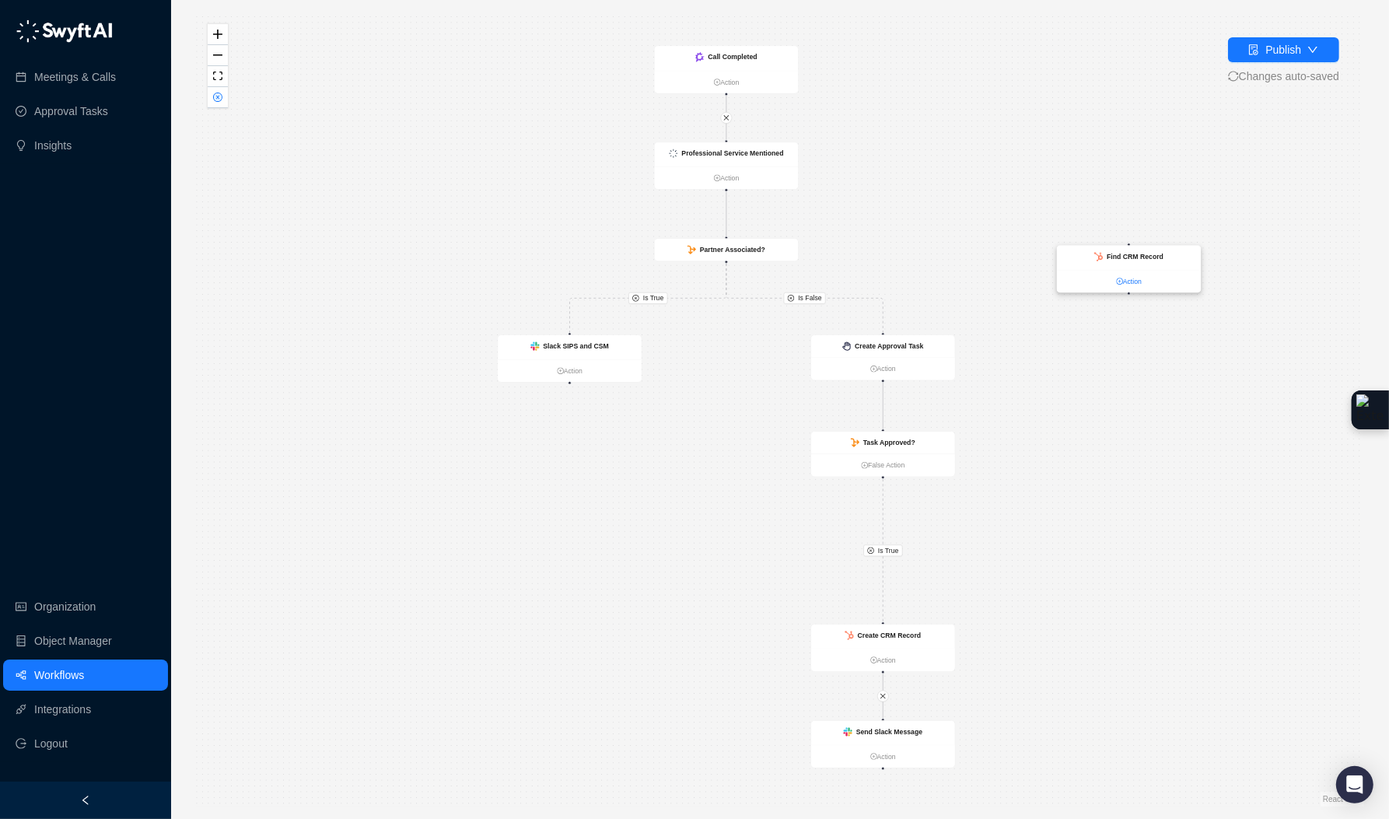
drag, startPoint x: 799, startPoint y: 547, endPoint x: 1097, endPoint y: 249, distance: 421.2
click at [1097, 276] on link "Action" at bounding box center [1129, 281] width 144 height 11
click at [1252, 54] on icon "file-done" at bounding box center [1253, 49] width 11 height 11
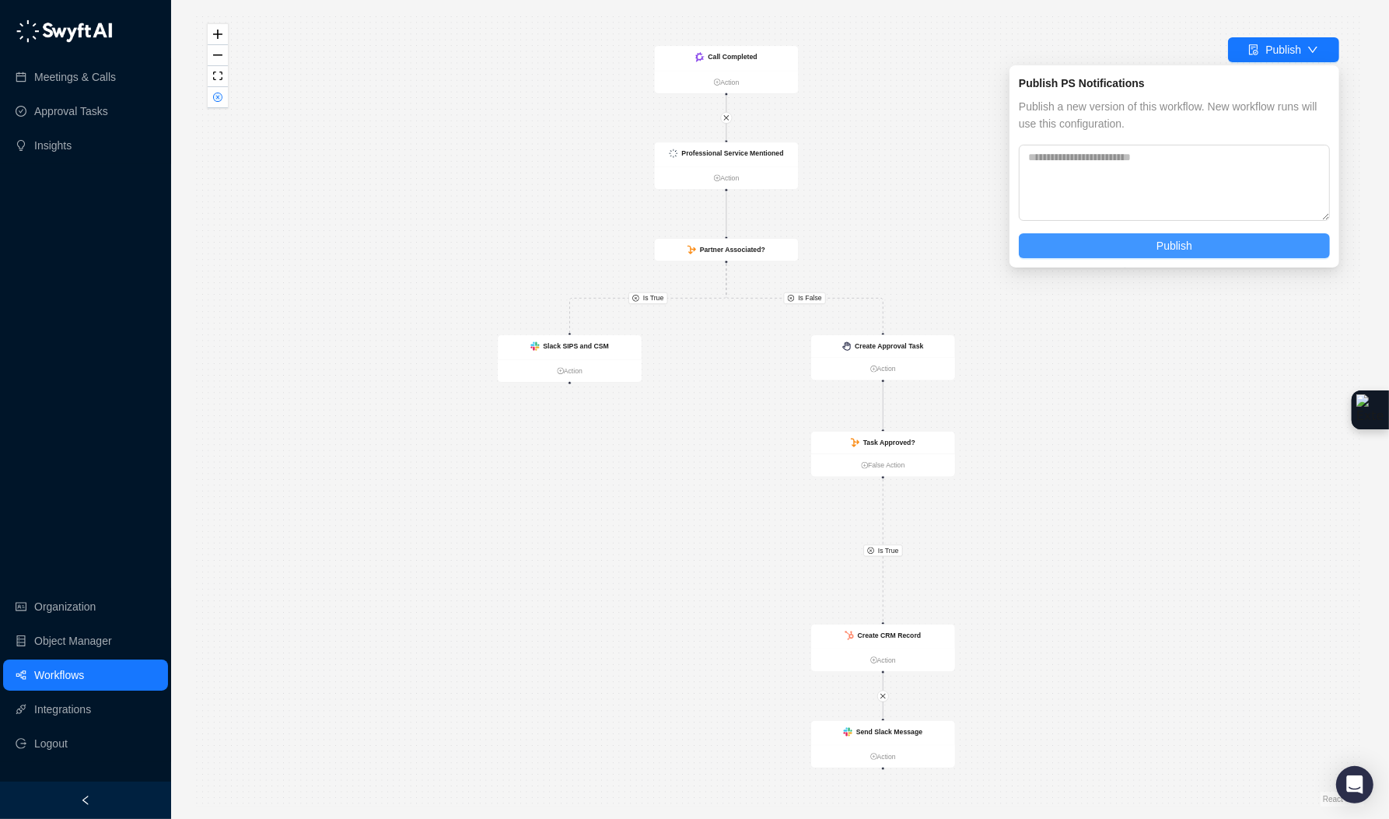
click at [1146, 245] on button "Publish" at bounding box center [1174, 245] width 311 height 25
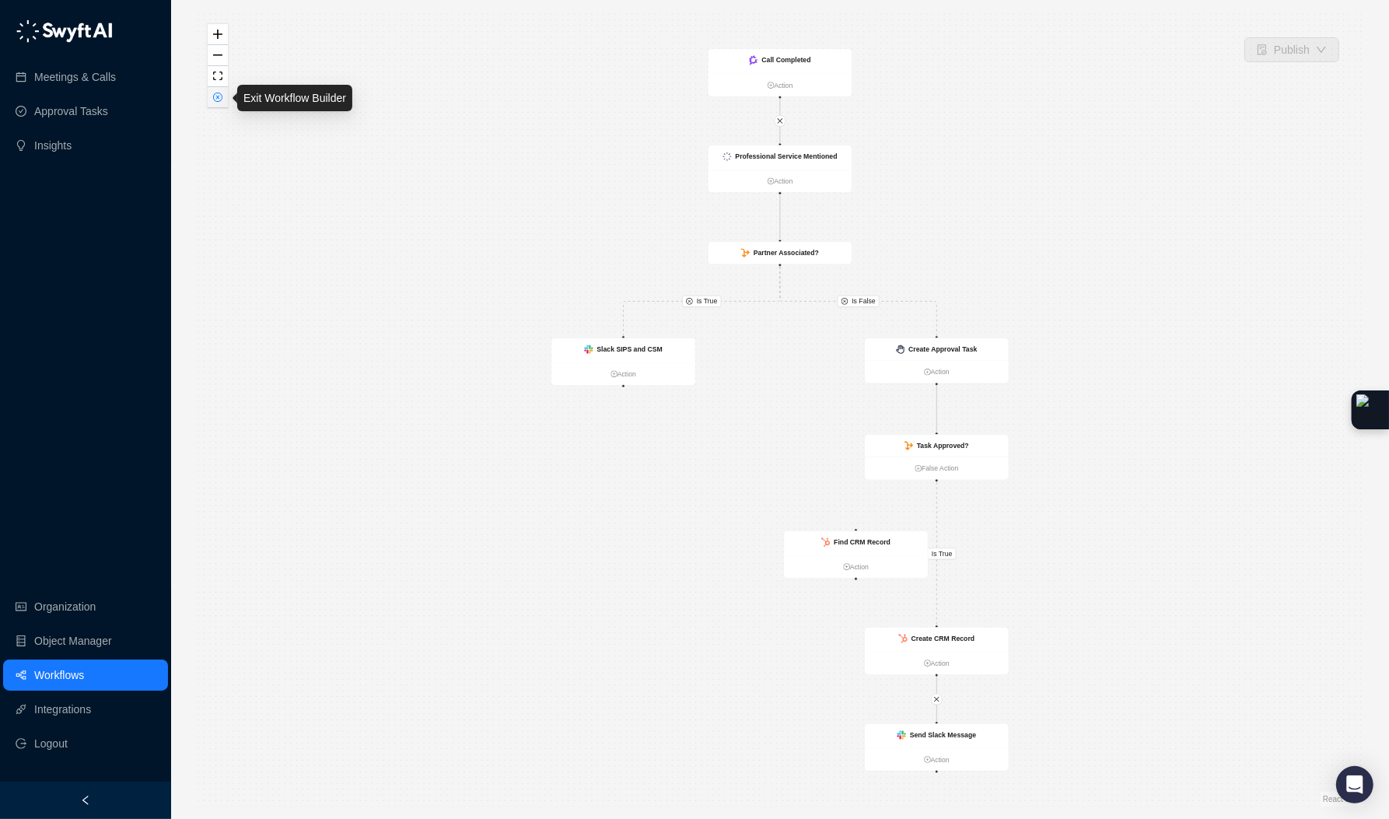
click at [215, 102] on icon "close-circle" at bounding box center [217, 97] width 9 height 9
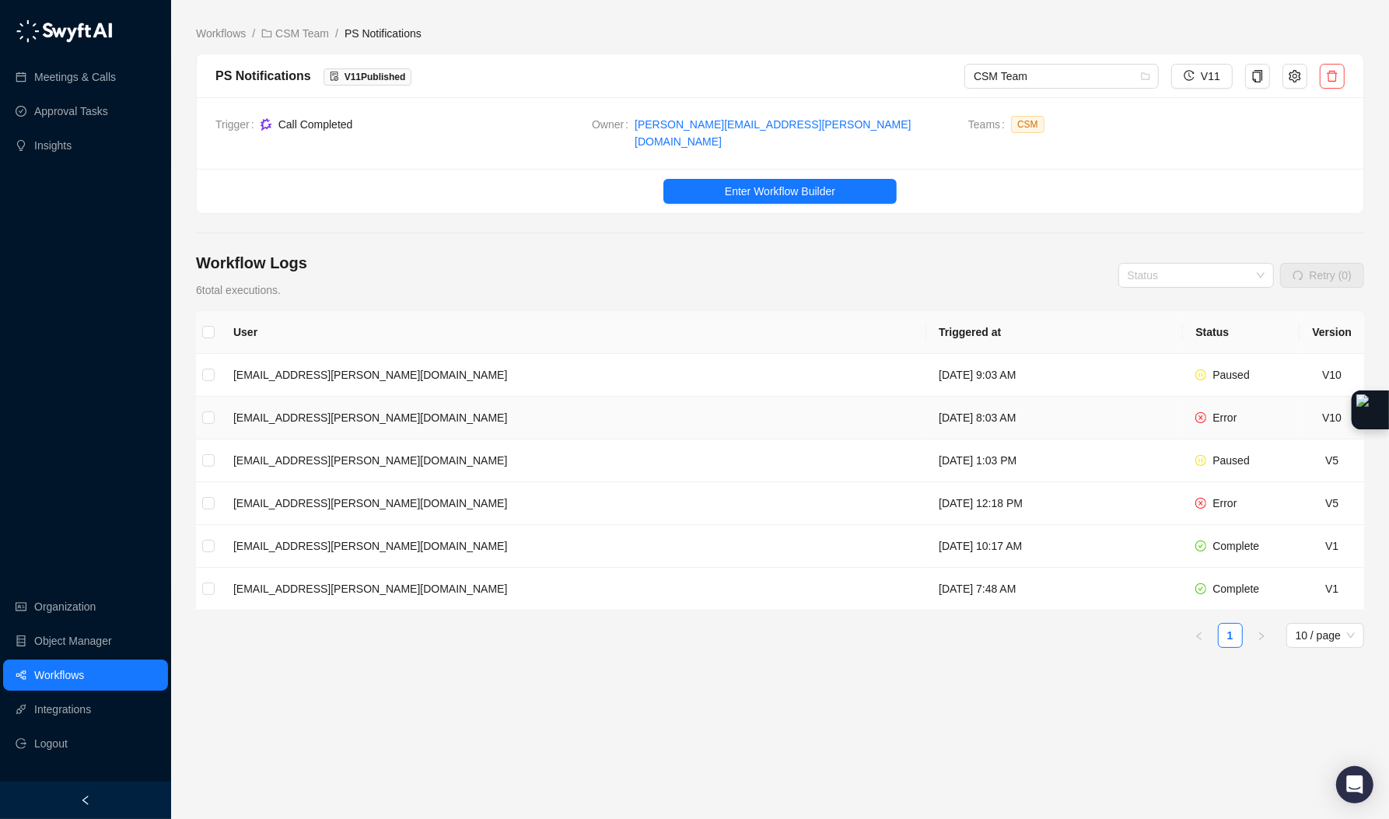
click at [926, 399] on td "[DATE] 8:03 AM" at bounding box center [1054, 418] width 257 height 43
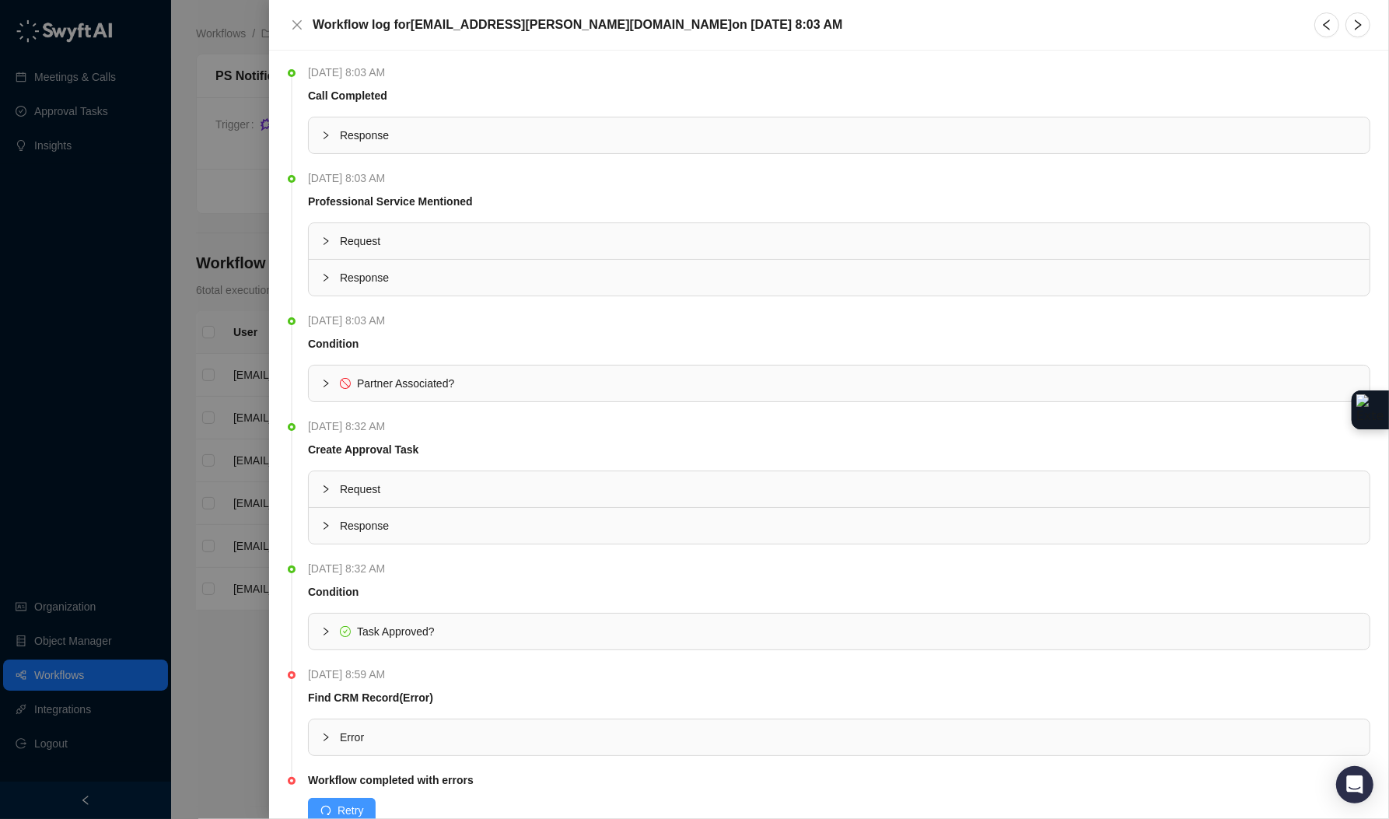
click at [356, 813] on span "Retry" at bounding box center [351, 810] width 26 height 17
click at [248, 694] on div at bounding box center [694, 409] width 1389 height 819
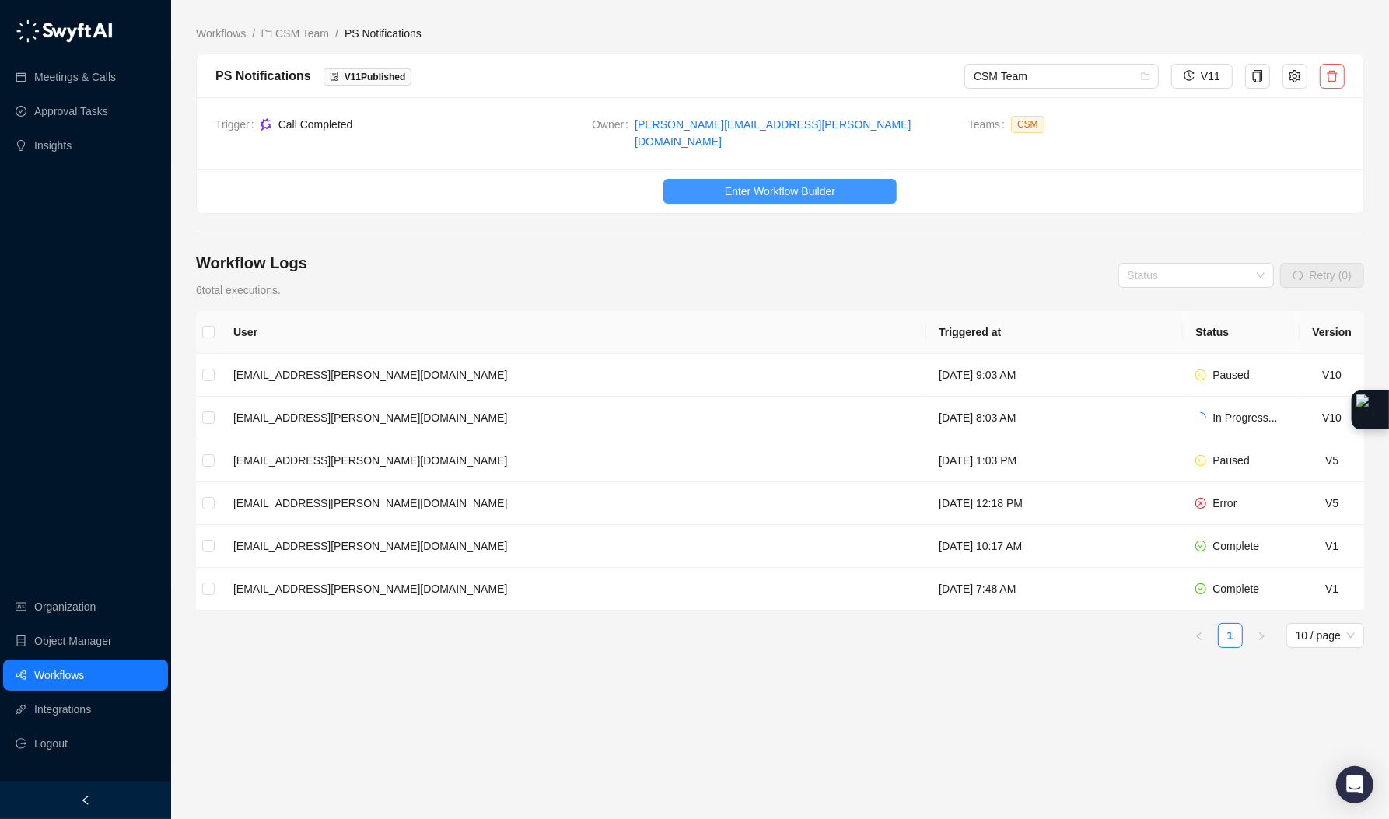
click at [815, 183] on span "Enter Workflow Builder" at bounding box center [780, 191] width 110 height 17
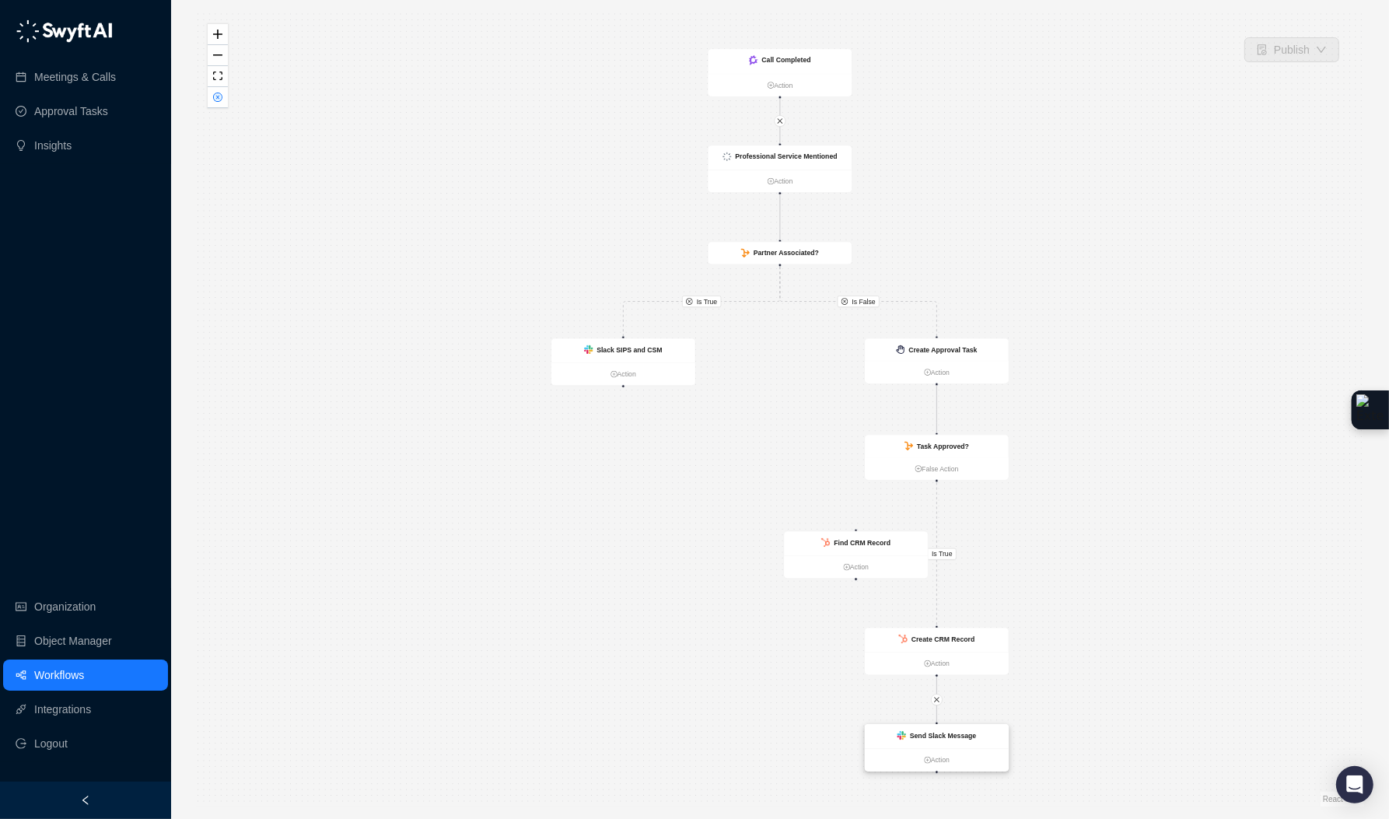
click at [979, 732] on div "Send Slack Message" at bounding box center [937, 736] width 144 height 24
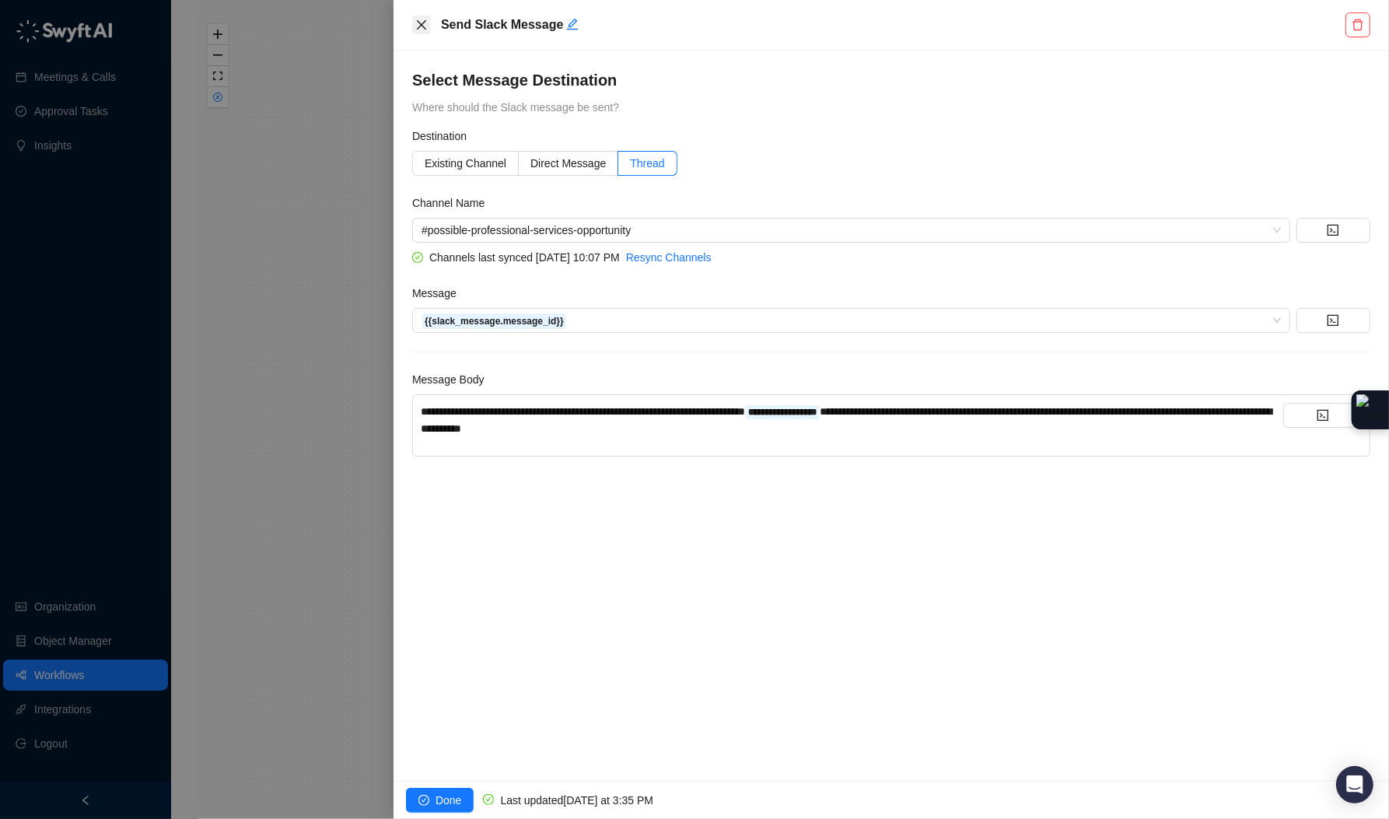
click at [415, 23] on icon "close" at bounding box center [421, 25] width 12 height 12
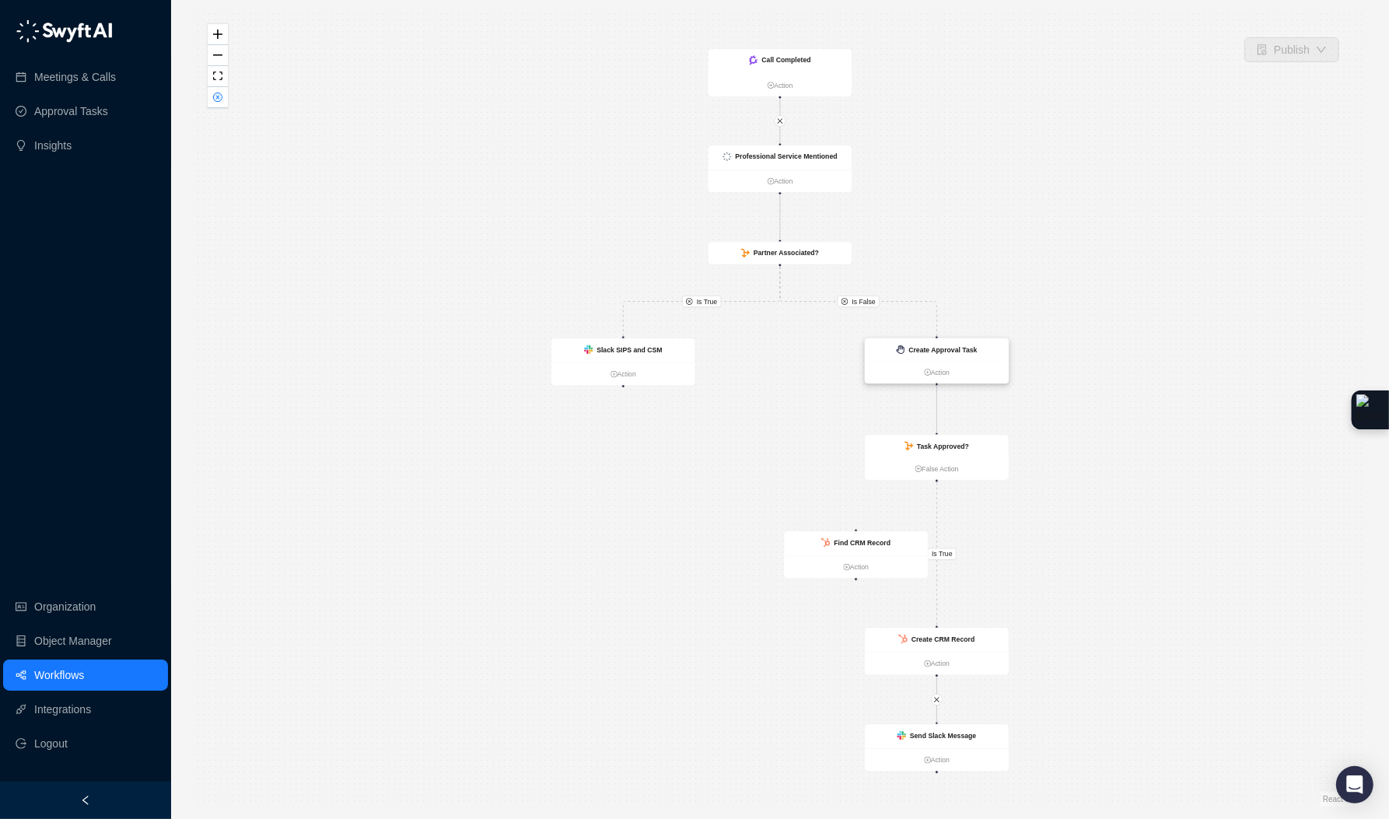
click at [970, 358] on div "Create Approval Task" at bounding box center [937, 349] width 144 height 23
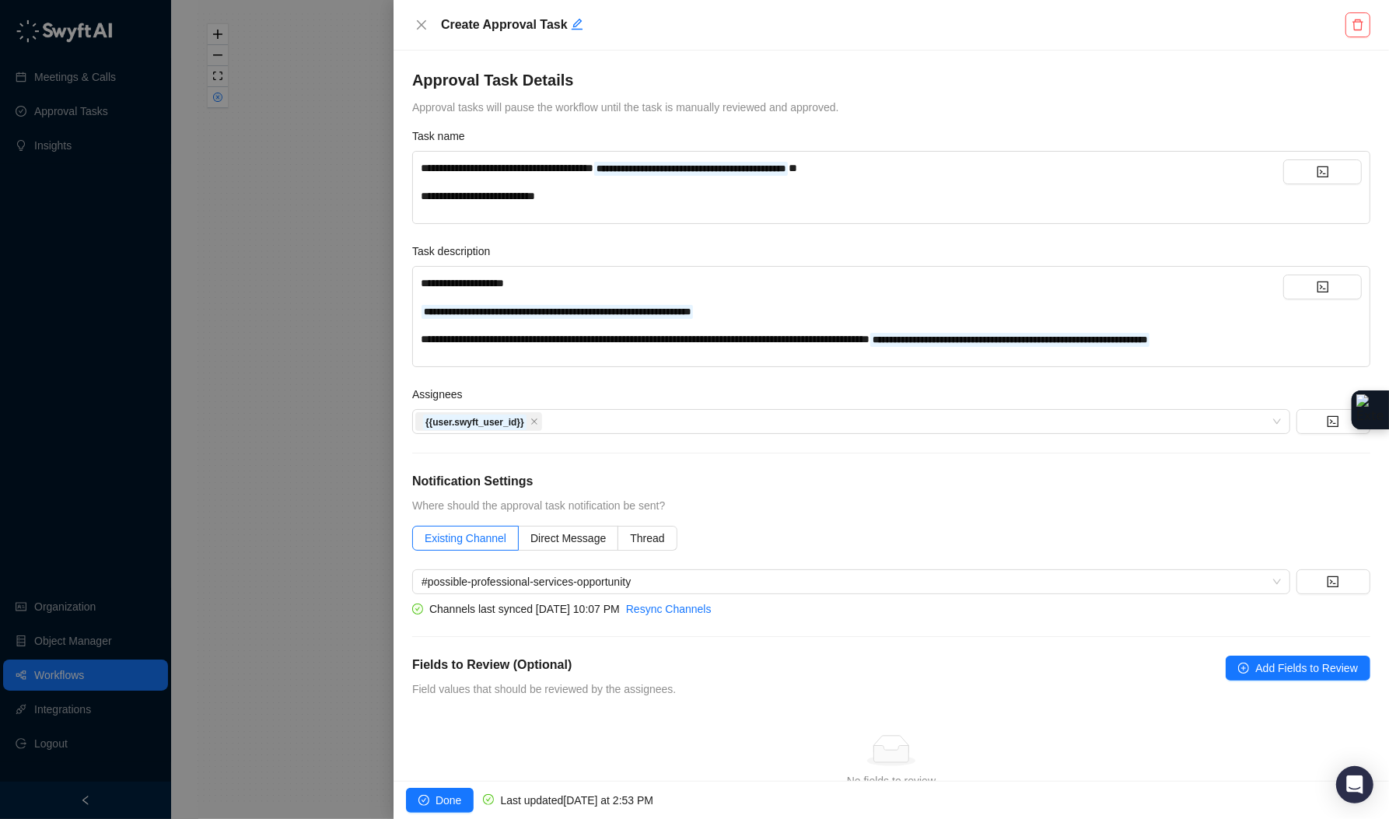
click at [421, 334] on span "**********" at bounding box center [645, 339] width 449 height 11
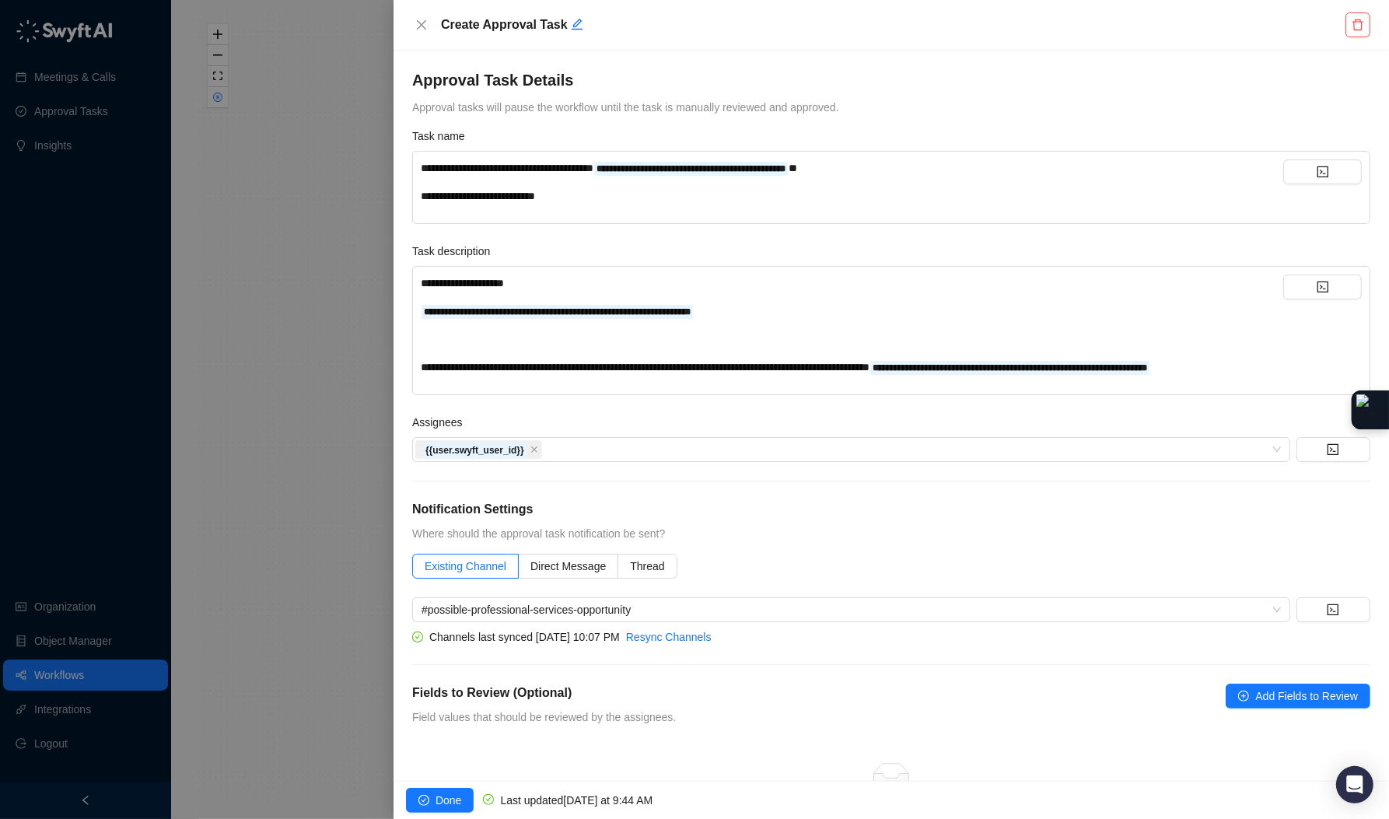
click at [449, 343] on div "﻿" at bounding box center [852, 339] width 862 height 17
click at [451, 798] on span "Done" at bounding box center [448, 800] width 26 height 17
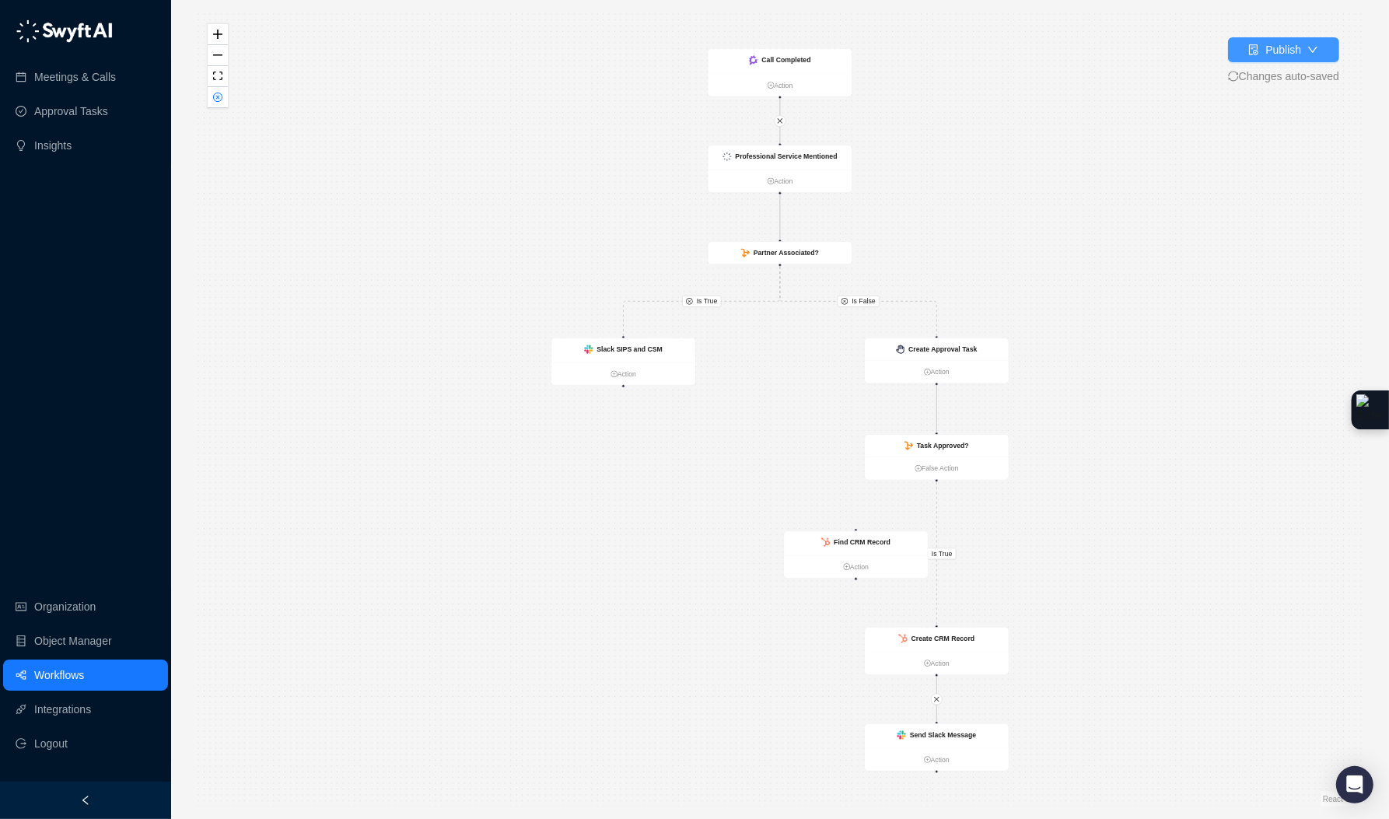
click at [1293, 39] on button "Publish" at bounding box center [1283, 49] width 111 height 25
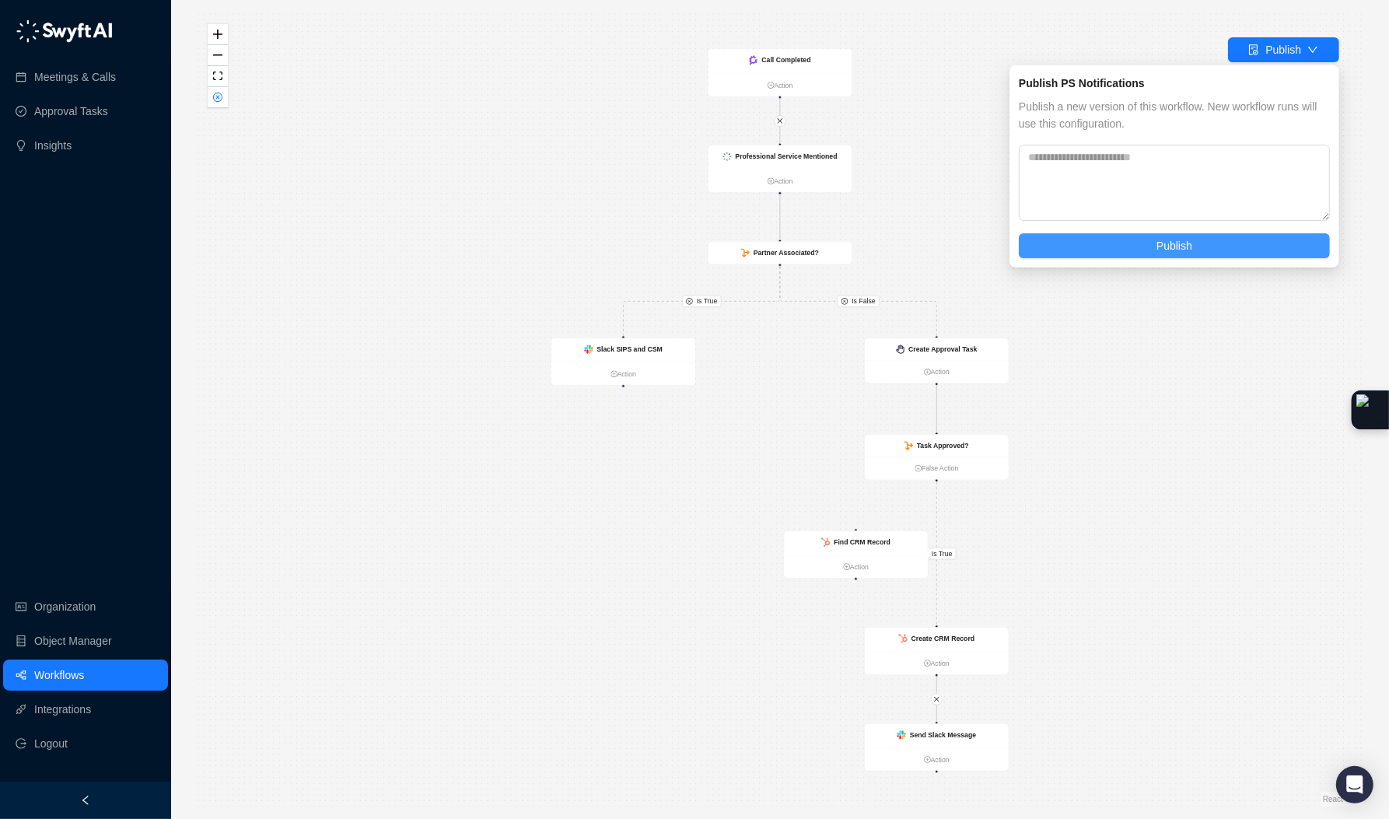
click at [1161, 247] on span "Publish" at bounding box center [1174, 245] width 36 height 17
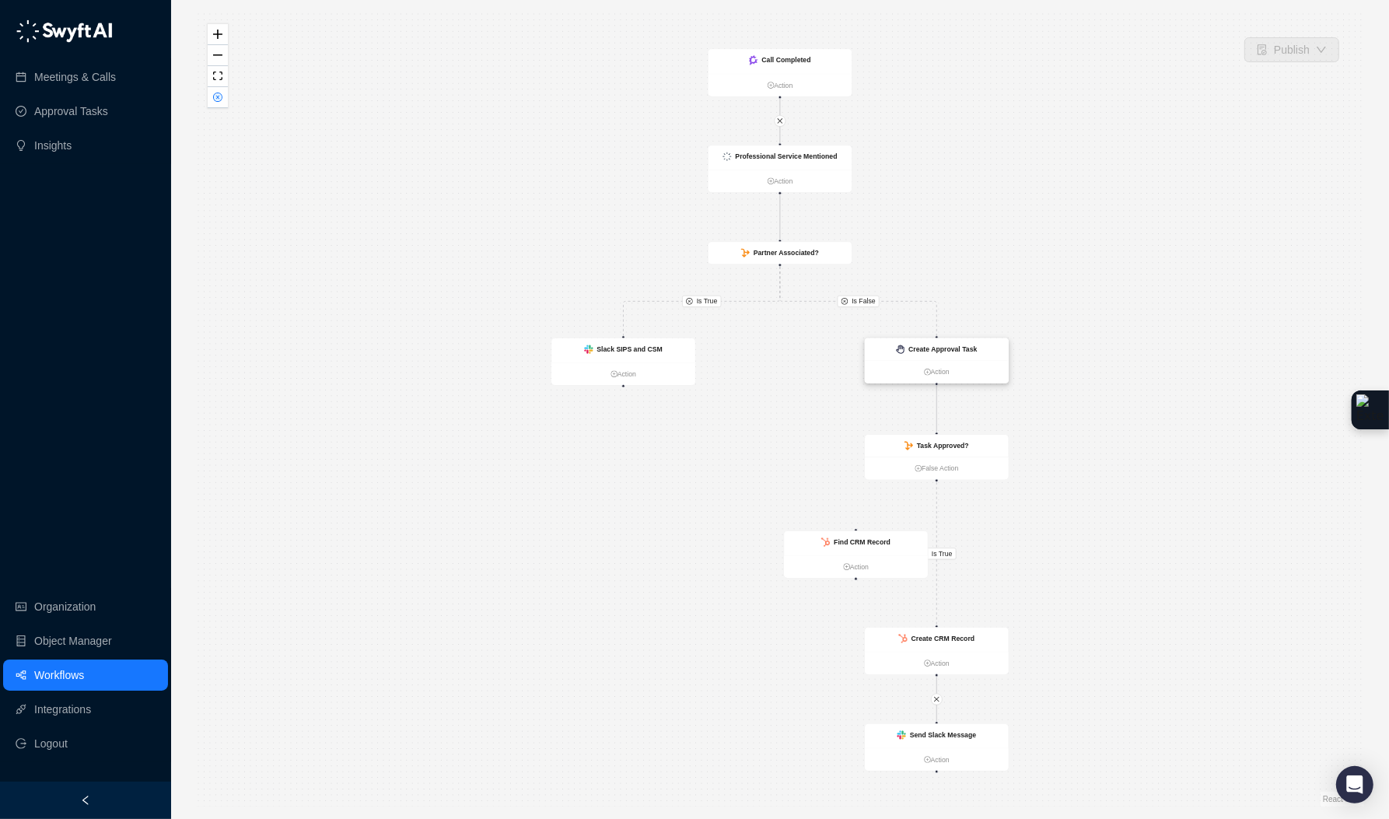
click at [956, 350] on strong "Create Approval Task" at bounding box center [942, 349] width 68 height 8
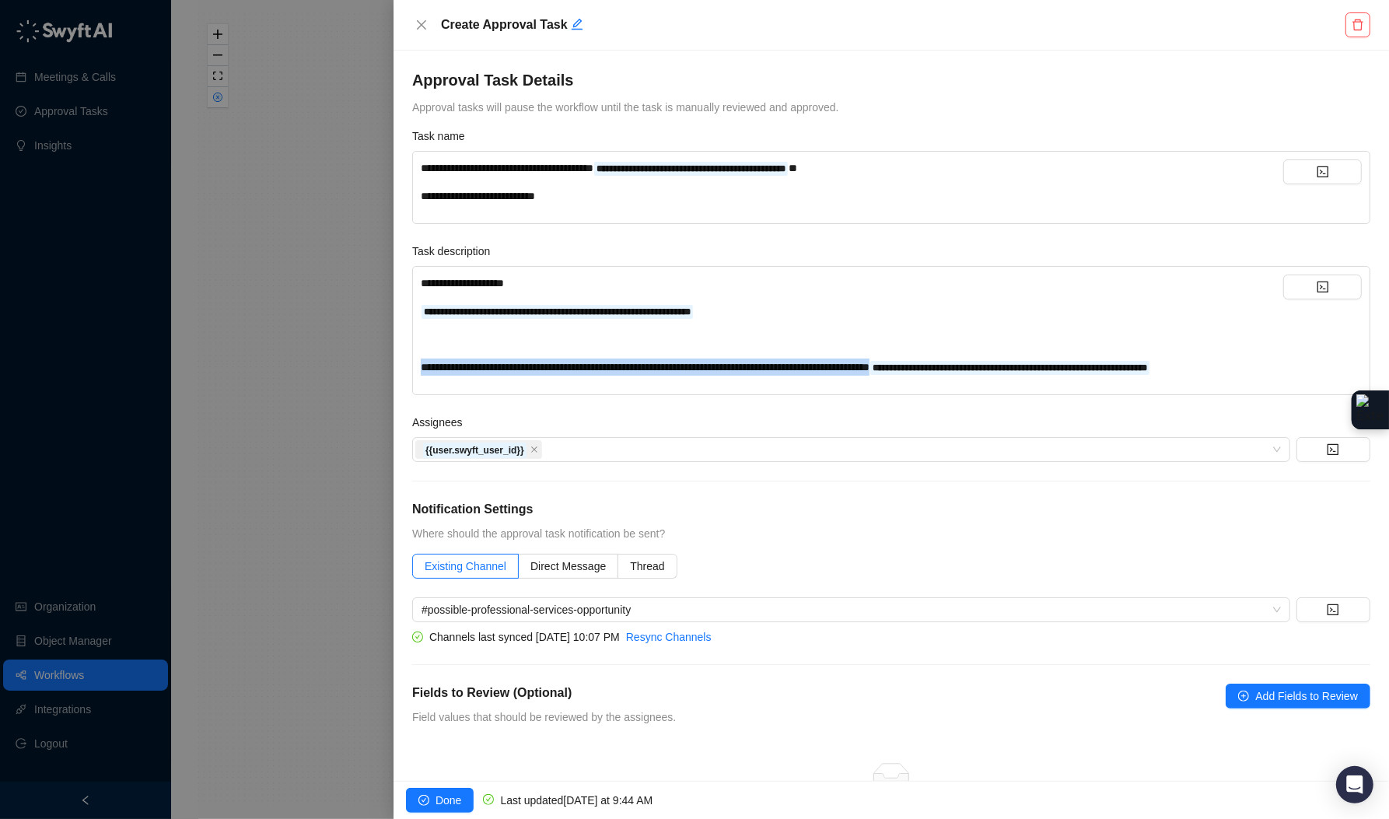
drag, startPoint x: 985, startPoint y: 367, endPoint x: 403, endPoint y: 360, distance: 582.5
click at [403, 360] on div "**********" at bounding box center [890, 416] width 995 height 730
click at [419, 22] on icon "close" at bounding box center [421, 25] width 12 height 12
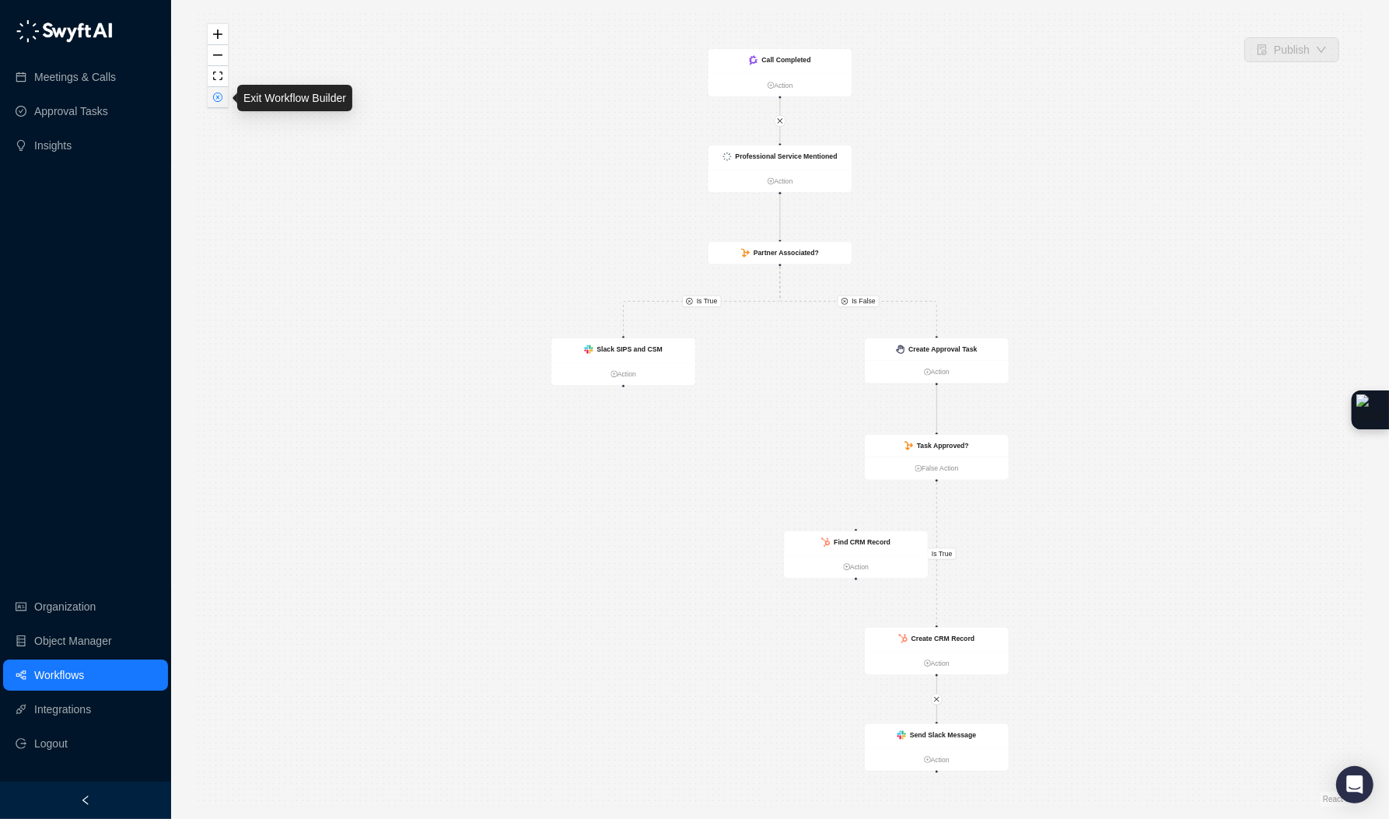
click at [213, 100] on icon "close-circle" at bounding box center [217, 97] width 9 height 9
